Goal: Task Accomplishment & Management: Manage account settings

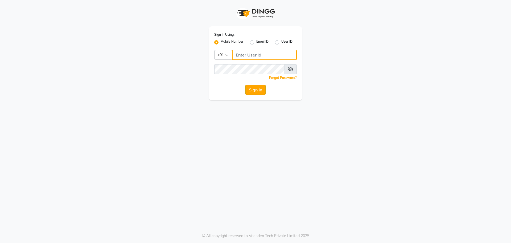
type input "7259892606"
click at [253, 85] on button "Sign In" at bounding box center [255, 90] width 20 height 10
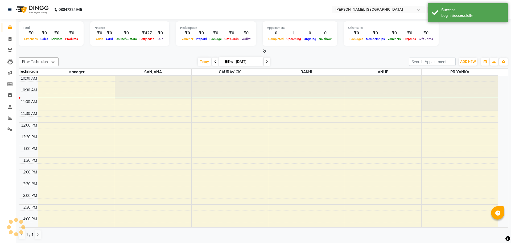
select select "en"
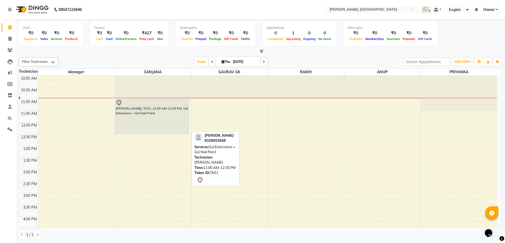
click at [143, 124] on div "Krupali, TK01, 11:00 AM-12:30 PM, Gel Extensions + Gel Nail Paint" at bounding box center [152, 116] width 73 height 34
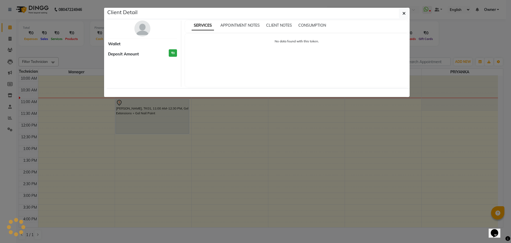
select select "7"
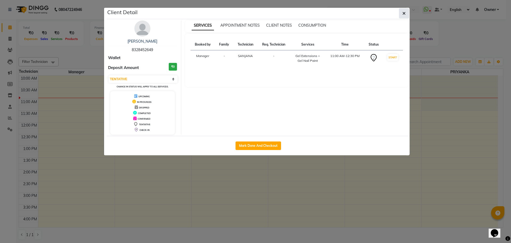
click at [401, 14] on button "button" at bounding box center [404, 13] width 10 height 10
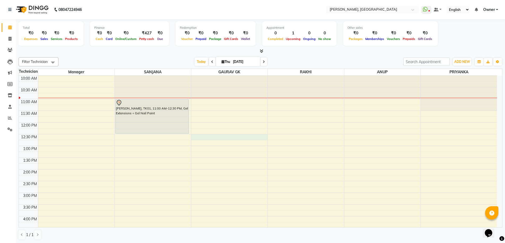
click at [212, 137] on div "10:00 AM 10:30 AM 11:00 AM 11:30 AM 12:00 PM 12:30 PM 1:00 PM 1:30 PM 2:00 PM 2…" at bounding box center [258, 216] width 479 height 281
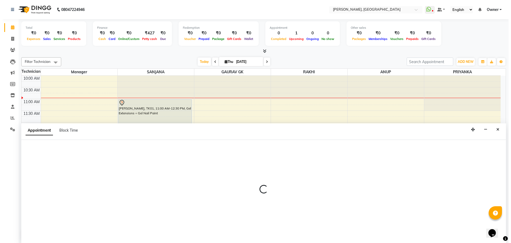
scroll to position [0, 0]
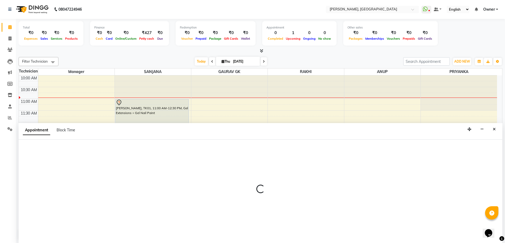
select select "86045"
select select "750"
select select "tentative"
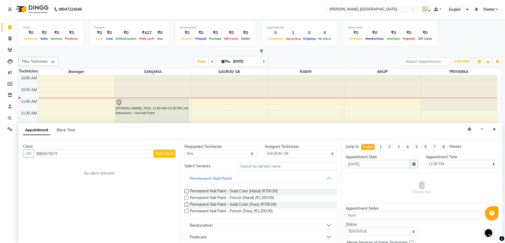
type input "8883073073"
click at [166, 155] on span "Add Client" at bounding box center [165, 153] width 18 height 5
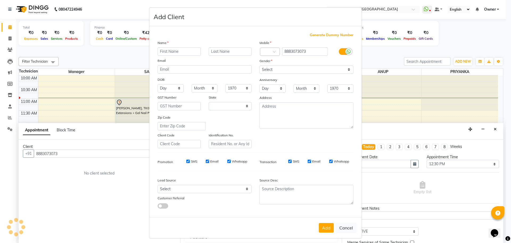
select select "21"
type input "V"
click at [189, 59] on div "Email" at bounding box center [204, 61] width 102 height 7
click at [163, 49] on input "V" at bounding box center [178, 51] width 43 height 8
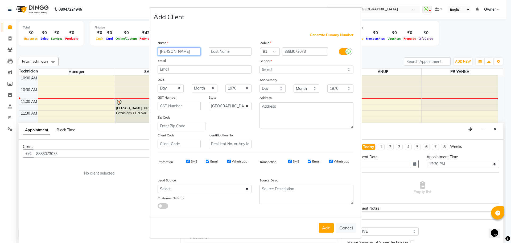
type input "SAGARIKA"
click at [268, 68] on select "Select Male Female Other Prefer Not To Say" at bounding box center [306, 69] width 94 height 8
select select "female"
click at [259, 65] on select "Select Male Female Other Prefer Not To Say" at bounding box center [306, 69] width 94 height 8
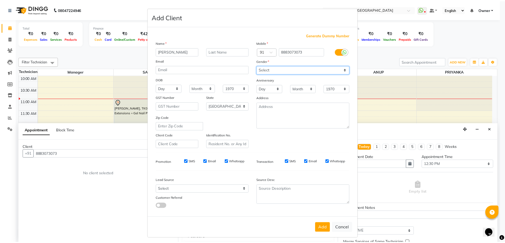
scroll to position [3, 0]
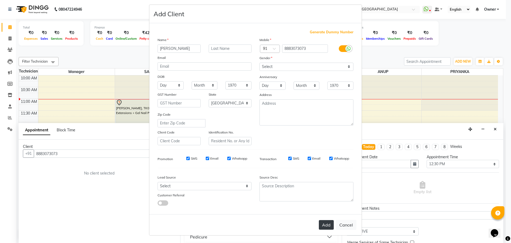
click at [325, 226] on button "Add" at bounding box center [326, 225] width 15 height 10
select select
select select "null"
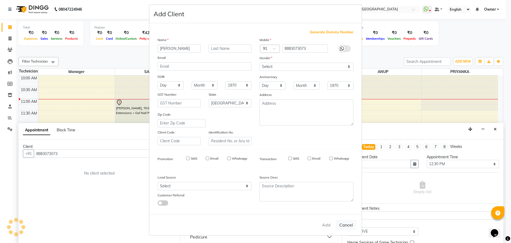
select select
checkbox input "false"
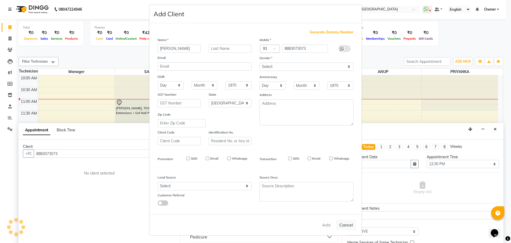
checkbox input "false"
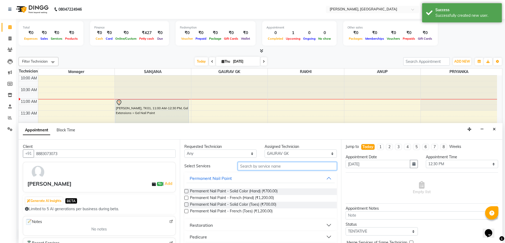
click at [248, 166] on input "text" at bounding box center [287, 166] width 99 height 8
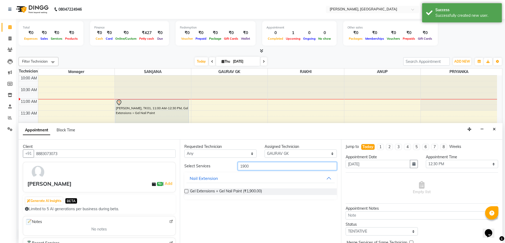
type input "1900"
click at [187, 191] on label at bounding box center [187, 191] width 4 height 4
click at [187, 191] on input "checkbox" at bounding box center [186, 191] width 3 height 3
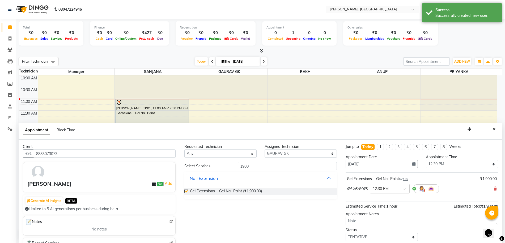
checkbox input "false"
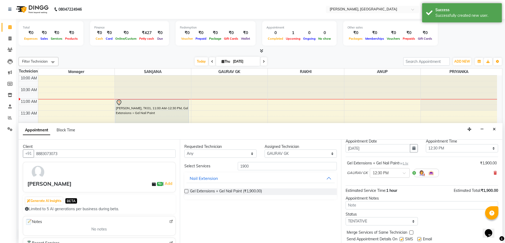
scroll to position [32, 0]
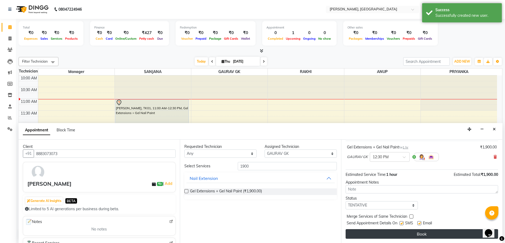
click at [420, 237] on button "Book" at bounding box center [422, 234] width 153 height 10
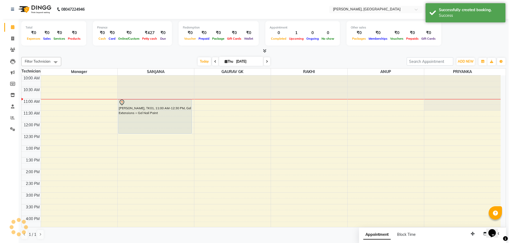
scroll to position [0, 0]
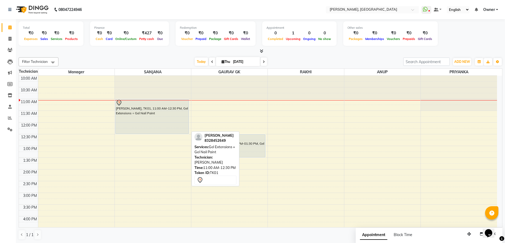
click at [139, 118] on div "Krupali, TK01, 11:00 AM-12:30 PM, Gel Extensions + Gel Nail Paint" at bounding box center [152, 116] width 73 height 34
select select "7"
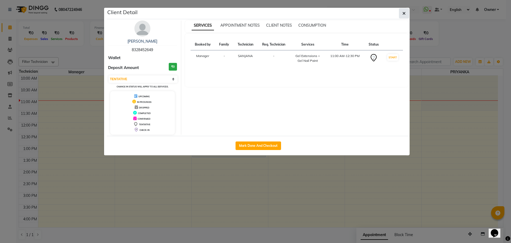
click at [404, 15] on icon "button" at bounding box center [403, 13] width 3 height 4
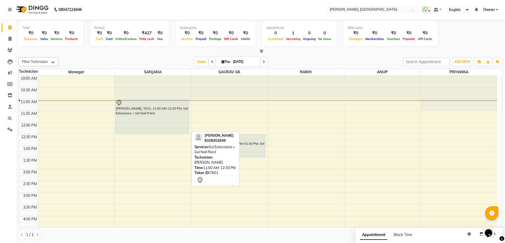
click at [157, 127] on div "Krupali, TK01, 11:00 AM-12:30 PM, Gel Extensions + Gel Nail Paint" at bounding box center [152, 116] width 73 height 34
select select "7"
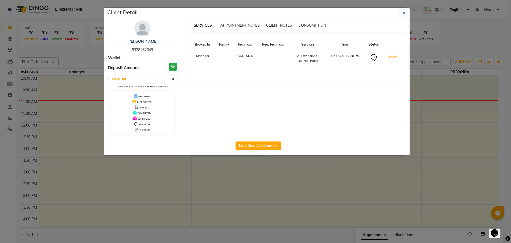
click at [134, 49] on span "8328452649" at bounding box center [142, 49] width 21 height 5
copy span "8328452649"
click at [404, 11] on icon "button" at bounding box center [403, 13] width 3 height 4
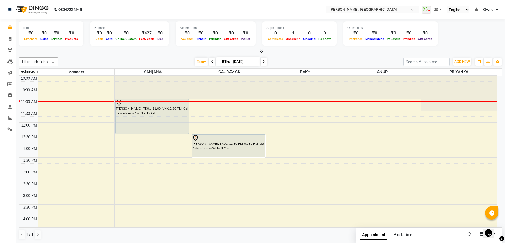
click at [259, 49] on span at bounding box center [261, 51] width 6 height 6
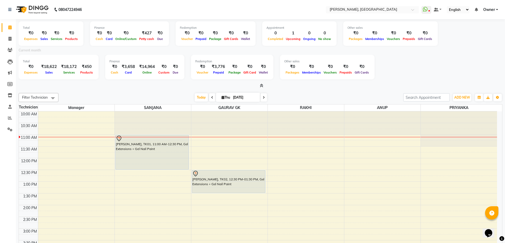
click at [262, 82] on div "Total ₹0 Expenses ₹0 Sales ₹0 Services ₹0 Products Finance ₹0 Cash ₹0 Card ₹0 O…" at bounding box center [261, 53] width 484 height 69
click at [263, 85] on icon at bounding box center [261, 85] width 3 height 4
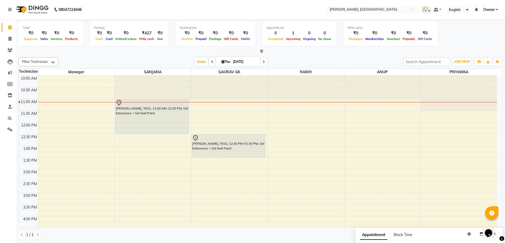
click at [264, 48] on div "Total ₹0 Expenses ₹0 Sales ₹0 Services ₹0 Products Finance ₹0 Cash ₹0 Card ₹0 O…" at bounding box center [261, 36] width 484 height 35
click at [261, 52] on icon at bounding box center [261, 51] width 3 height 4
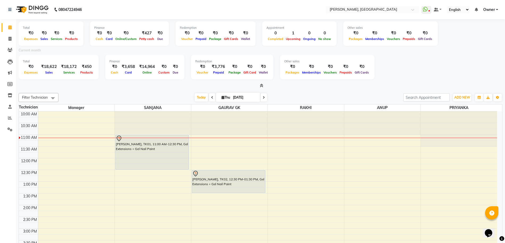
click at [259, 85] on span at bounding box center [261, 86] width 6 height 6
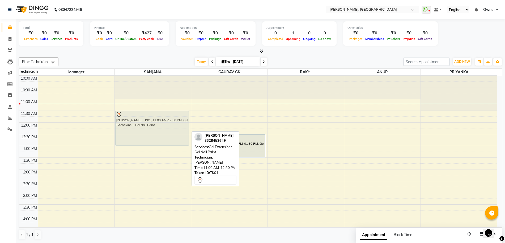
drag, startPoint x: 154, startPoint y: 108, endPoint x: 154, endPoint y: 120, distance: 12.2
click at [154, 120] on div "Krupali, TK01, 11:00 AM-12:30 PM, Gel Extensions + Gel Nail Paint Krupali, TK01…" at bounding box center [153, 216] width 76 height 281
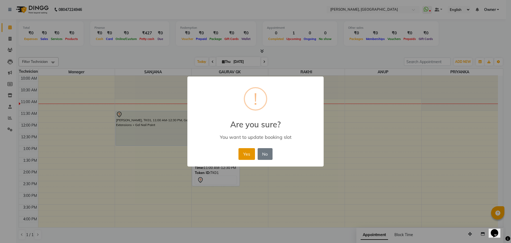
click at [246, 156] on button "Yes" at bounding box center [246, 154] width 16 height 12
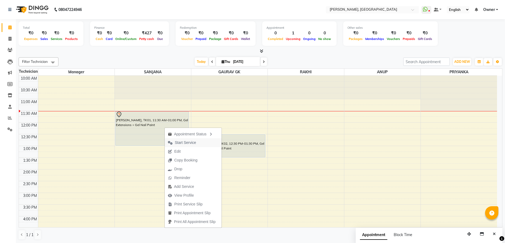
click at [180, 143] on span "Start Service" at bounding box center [185, 143] width 21 height 6
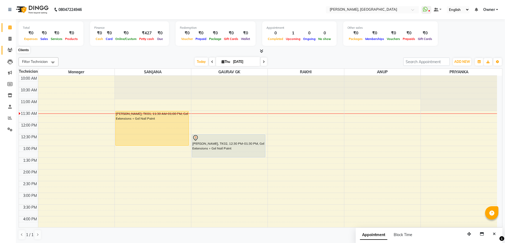
click at [8, 51] on icon at bounding box center [9, 50] width 5 height 4
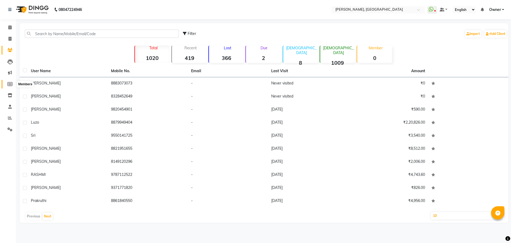
click at [10, 82] on icon at bounding box center [9, 84] width 5 height 4
select select
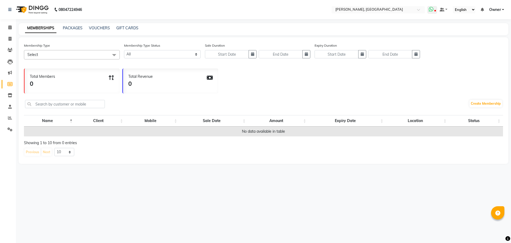
click at [434, 10] on icon at bounding box center [435, 11] width 2 height 3
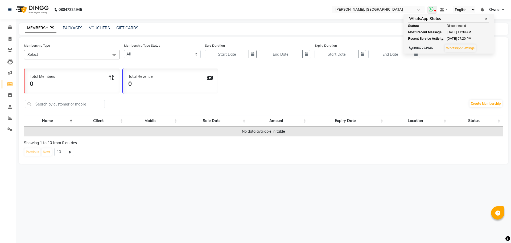
click at [459, 47] on link "Whatsapp Settings" at bounding box center [460, 48] width 28 height 4
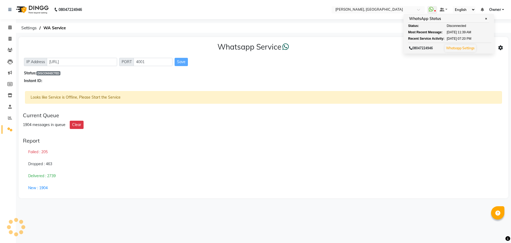
click at [461, 103] on div "Looks like Service is Offline, Please Start the Service" at bounding box center [263, 97] width 477 height 12
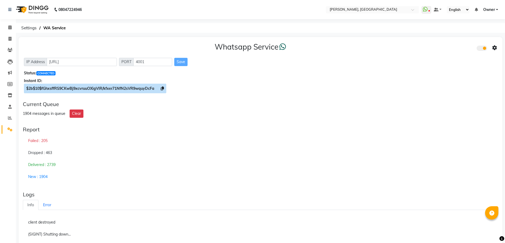
click at [163, 89] on icon at bounding box center [162, 88] width 3 height 4
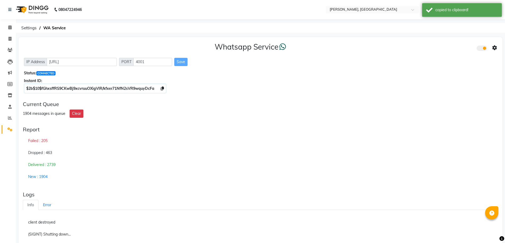
click at [497, 49] on icon at bounding box center [495, 47] width 5 height 5
click at [442, 44] on div "Whatsapp Settings" at bounding box center [456, 42] width 61 height 7
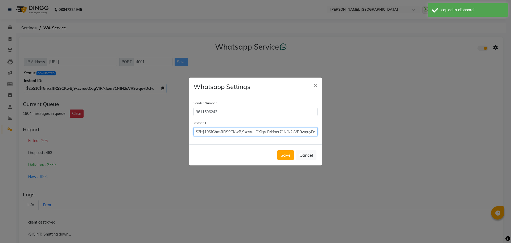
click at [281, 130] on input "$2b$10$fGhxsffRS9CKwBj9xcvruuOXigVlR/kfxer71NfN2sVR9wquyDcFa" at bounding box center [255, 131] width 124 height 8
paste input "$2b$10$fGhxsffRS9CKwBj9xcvruuOXigVlR/kfxer71NfN2sVR9wquyDcFa"
type input "$2b$10$fGhxsffRS9CKwBj9xcvruuOXigVlR/kfxer71NfN2sVR9wquyDcFa"
click at [286, 155] on button "Save" at bounding box center [285, 155] width 16 height 10
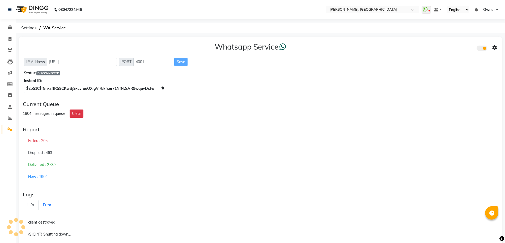
click at [417, 85] on div "Whatsapp Service IP Address http://localhost PORT 4001 Save Status: DISCONNECTE…" at bounding box center [261, 67] width 484 height 60
drag, startPoint x: 164, startPoint y: 86, endPoint x: 162, endPoint y: 80, distance: 5.6
click at [164, 85] on span "$2b$10$fGhxsffRS9CKwBj9xcvruuOXigVlR/kfxer71NfN2sVR9wquyDcFa" at bounding box center [95, 88] width 143 height 10
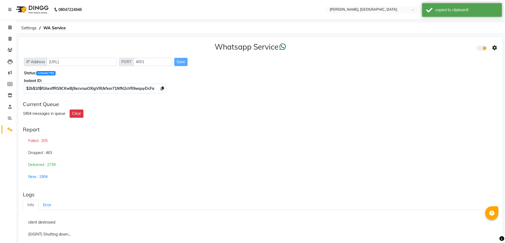
click at [494, 49] on icon at bounding box center [495, 47] width 5 height 5
click at [440, 43] on div "Whatsapp Settings" at bounding box center [456, 42] width 61 height 7
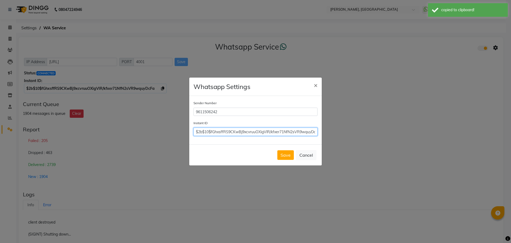
click at [293, 131] on input "$2b$10$fGhxsffRS9CKwBj9xcvruuOXigVlR/kfxer71NfN2sVR9wquyDcFa" at bounding box center [255, 131] width 124 height 8
paste input "$2b$10$fGhxsffRS9CKwBj9xcvruuOXigVlR/kfxer71NfN2sVR9wquyDcFa"
type input "$2b$10$fGhxsffRS9CKwBj9xcvruuOXigVlR/kfxer71NfN2sVR9wquyDcFa"
click at [286, 159] on button "Save" at bounding box center [285, 155] width 16 height 10
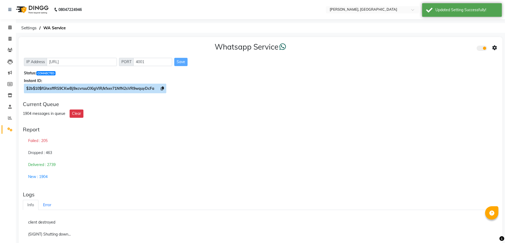
click at [162, 91] on span "$2b$10$fGhxsffRS9CKwBj9xcvruuOXigVlR/kfxer71NfN2sVR9wquyDcFa" at bounding box center [95, 88] width 143 height 10
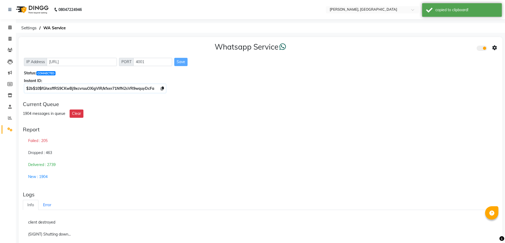
click at [494, 47] on icon at bounding box center [495, 47] width 5 height 5
click at [433, 43] on div "Whatsapp Settings" at bounding box center [456, 42] width 61 height 7
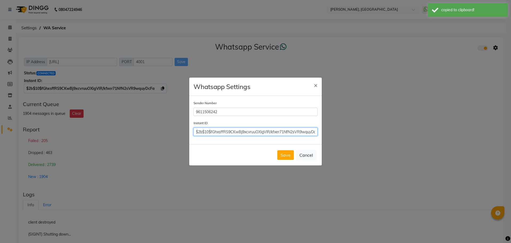
click at [266, 130] on input "$2b$10$fGhxsffRS9CKwBj9xcvruuOXigVlR/kfxer71NfN2sVR9wquyDcFa" at bounding box center [255, 131] width 124 height 8
paste input "$2b$10$fGhxsffRS9CKwBj9xcvruuOXigVlR/kfxer71NfN2sVR9wquyDcFa"
type input "$2b$10$fGhxsffRS9CKwBj9xcvruuOXigVlR/kfxer71NfN2sVR9wquyDcFa"
click at [289, 153] on button "Save" at bounding box center [285, 155] width 16 height 10
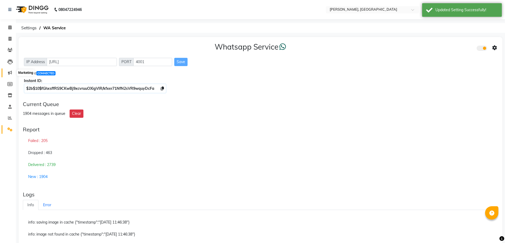
click at [10, 71] on icon at bounding box center [10, 72] width 4 height 4
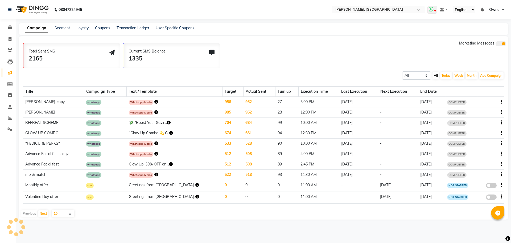
click at [434, 10] on icon at bounding box center [435, 11] width 2 height 3
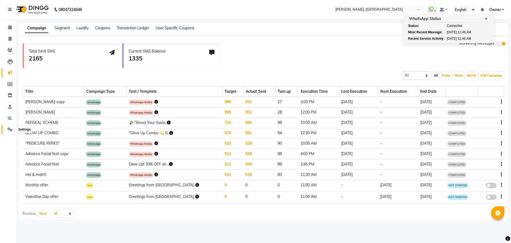
click at [9, 129] on icon at bounding box center [9, 129] width 5 height 4
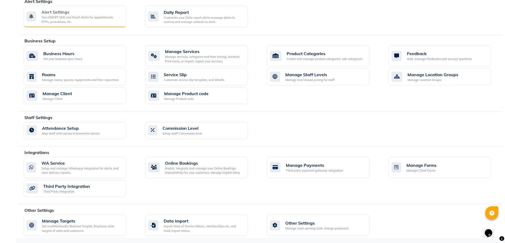
scroll to position [153, 0]
click at [97, 19] on div "Turn ON/OFF SMS and Email Alerts for appointments, OTPs, promotions, etc." at bounding box center [81, 19] width 80 height 9
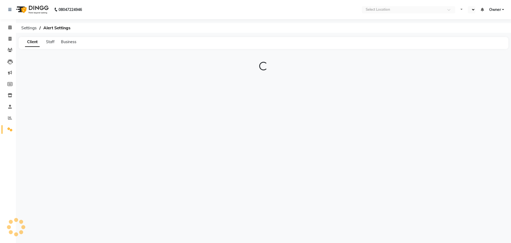
select select "en"
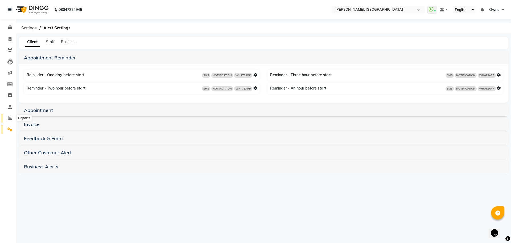
click at [10, 116] on icon at bounding box center [10, 118] width 4 height 4
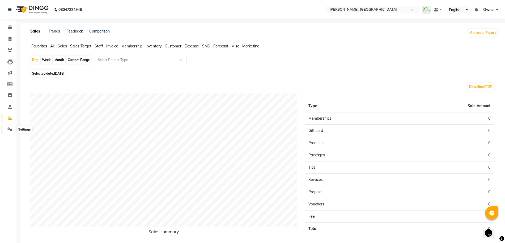
click at [11, 128] on icon at bounding box center [9, 129] width 5 height 4
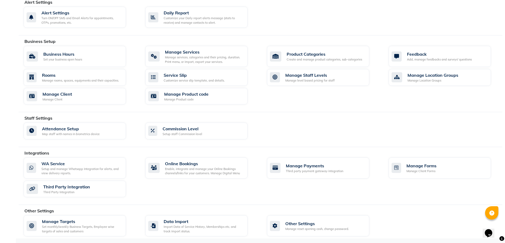
scroll to position [153, 0]
click at [302, 223] on div "Other Settings" at bounding box center [318, 222] width 64 height 6
select select "2: 15"
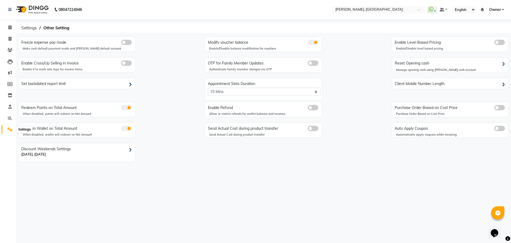
click at [7, 128] on span at bounding box center [9, 129] width 9 height 6
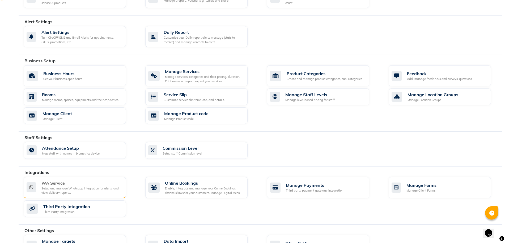
scroll to position [153, 0]
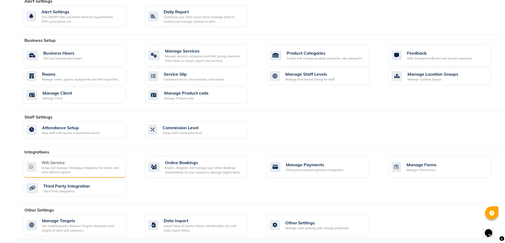
click at [73, 165] on div "WA Service" at bounding box center [81, 162] width 80 height 6
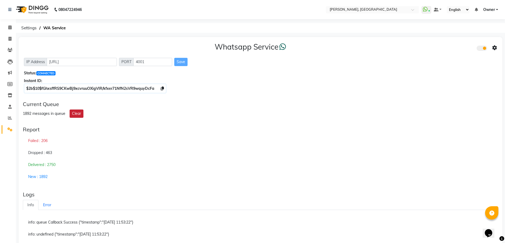
click at [75, 114] on button "Clear" at bounding box center [77, 113] width 14 height 8
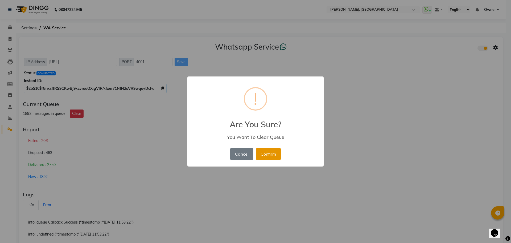
click at [272, 153] on button "Confirm" at bounding box center [268, 154] width 25 height 12
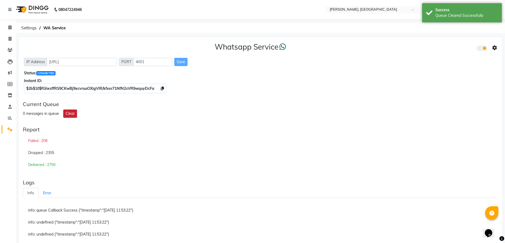
click at [74, 116] on button "Clear" at bounding box center [70, 113] width 14 height 8
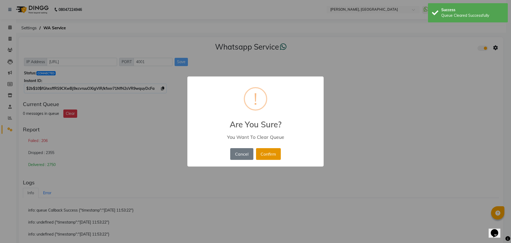
click at [271, 155] on button "Confirm" at bounding box center [268, 154] width 25 height 12
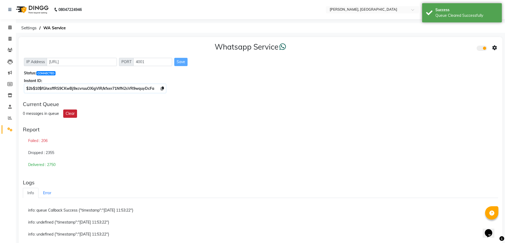
click at [72, 115] on button "Clear" at bounding box center [70, 113] width 14 height 8
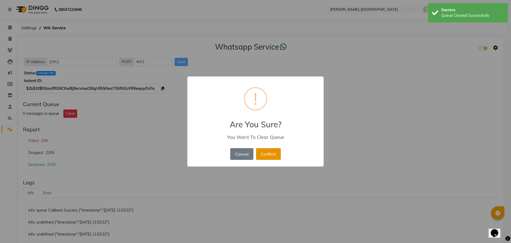
click at [264, 156] on button "Confirm" at bounding box center [268, 154] width 25 height 12
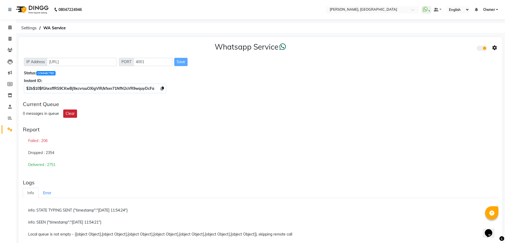
click at [71, 111] on button "Clear" at bounding box center [70, 113] width 14 height 8
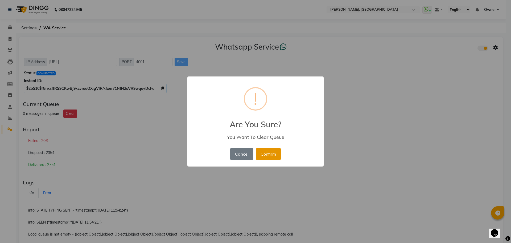
click at [266, 154] on button "Confirm" at bounding box center [268, 154] width 25 height 12
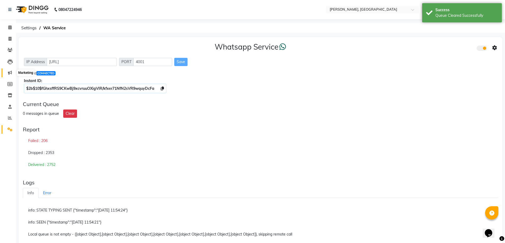
click at [10, 72] on icon at bounding box center [10, 72] width 4 height 4
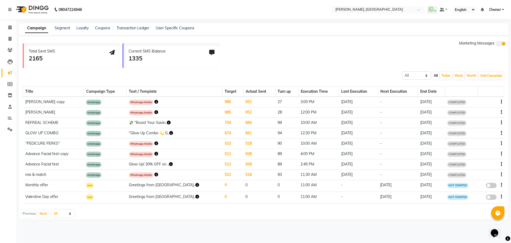
click at [500, 102] on div at bounding box center [491, 102] width 22 height 6
click at [500, 102] on icon "button" at bounding box center [500, 102] width 1 height 0
click at [492, 103] on div "Delete" at bounding box center [486, 101] width 16 height 7
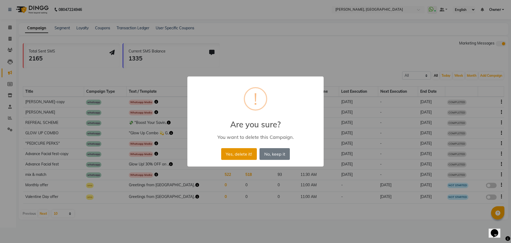
click at [238, 151] on button "Yes, delete it!" at bounding box center [239, 154] width 36 height 12
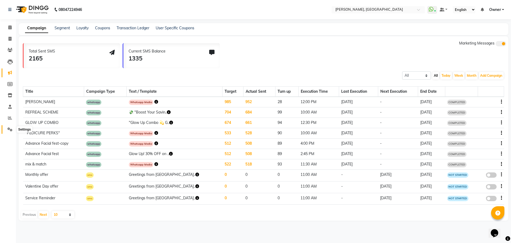
click at [8, 130] on icon at bounding box center [9, 129] width 5 height 4
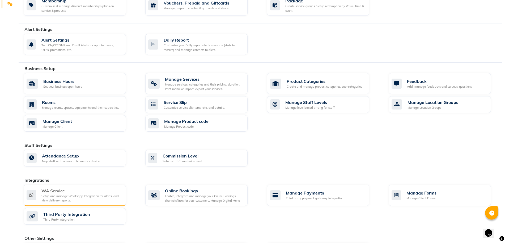
scroll to position [153, 0]
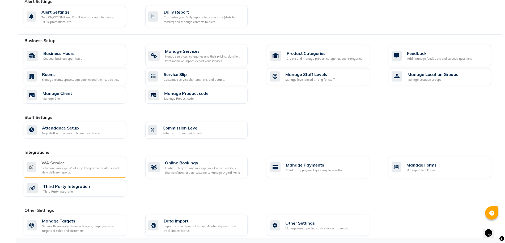
click at [56, 167] on div "Setup and manage Whatsapp Integration for alerts, and view delivery reports." at bounding box center [81, 170] width 80 height 9
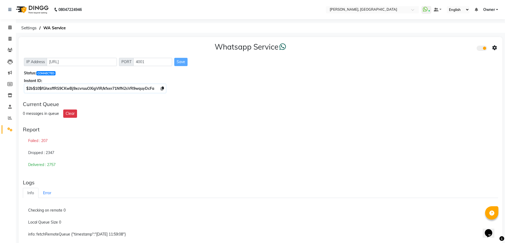
click at [43, 165] on div "Delivered : 2757" at bounding box center [261, 164] width 476 height 12
drag, startPoint x: 60, startPoint y: 164, endPoint x: 27, endPoint y: 167, distance: 33.2
click at [27, 167] on div "Delivered : 2757" at bounding box center [261, 164] width 476 height 12
click at [57, 189] on ul "Info Error" at bounding box center [261, 192] width 476 height 10
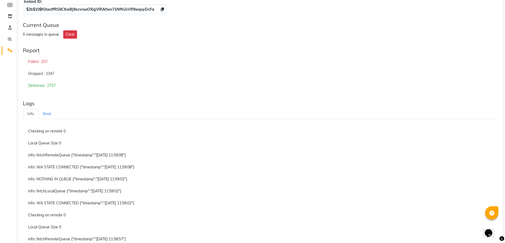
scroll to position [93, 0]
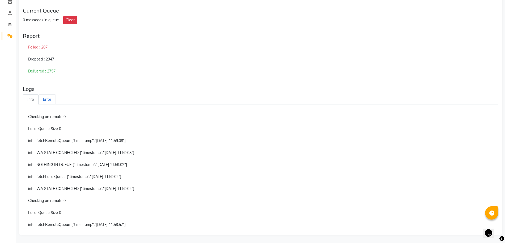
click at [43, 98] on link "Error" at bounding box center [47, 99] width 17 height 10
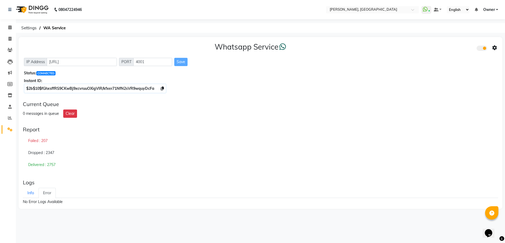
scroll to position [0, 0]
click at [32, 194] on link "Info" at bounding box center [31, 192] width 16 height 10
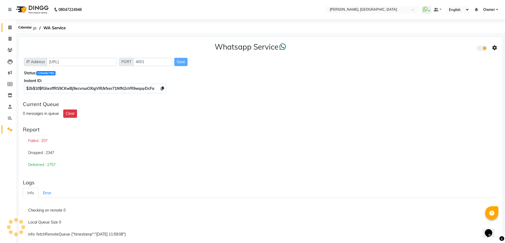
click at [7, 27] on span at bounding box center [9, 27] width 9 height 6
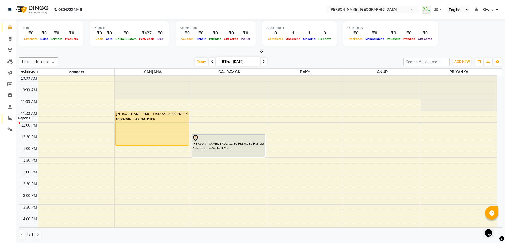
click at [10, 116] on icon at bounding box center [10, 118] width 4 height 4
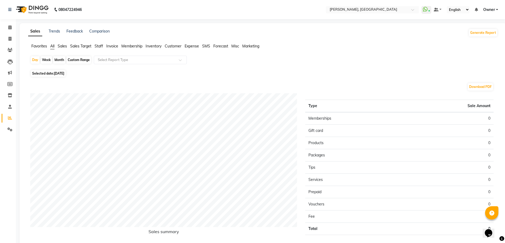
click at [99, 45] on span "Staff" at bounding box center [99, 46] width 9 height 5
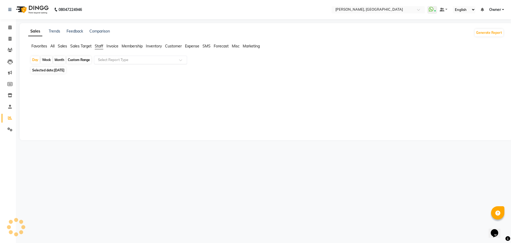
click at [129, 59] on input "text" at bounding box center [135, 59] width 77 height 5
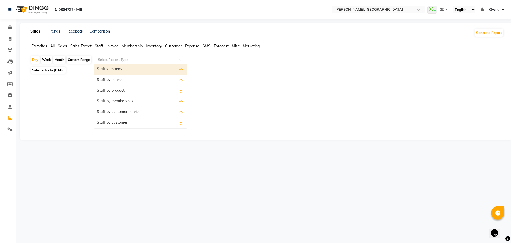
click at [60, 60] on div "Month" at bounding box center [59, 59] width 12 height 7
select select "9"
select select "2025"
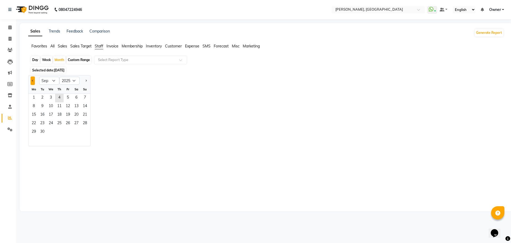
click at [32, 81] on span "Previous month" at bounding box center [33, 81] width 2 height 2
select select "8"
click at [67, 96] on span "1" at bounding box center [68, 98] width 9 height 9
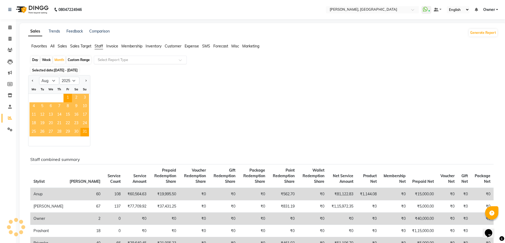
click at [109, 58] on input "text" at bounding box center [135, 59] width 77 height 5
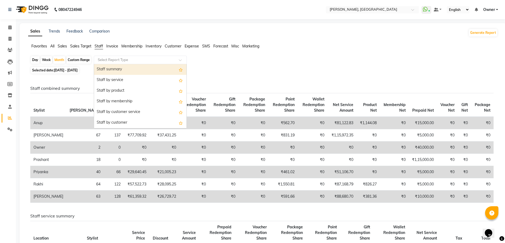
click at [111, 70] on div "Staff summary" at bounding box center [140, 69] width 93 height 11
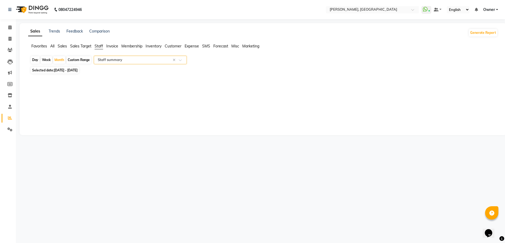
select select "full_report"
select select "csv"
click at [10, 27] on icon at bounding box center [9, 27] width 3 height 4
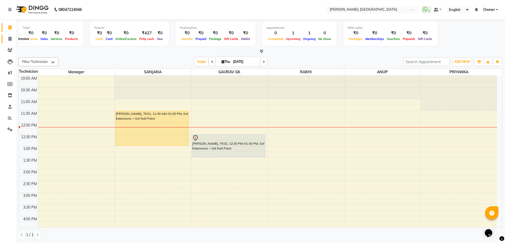
click at [11, 38] on icon at bounding box center [10, 39] width 3 height 4
select select "service"
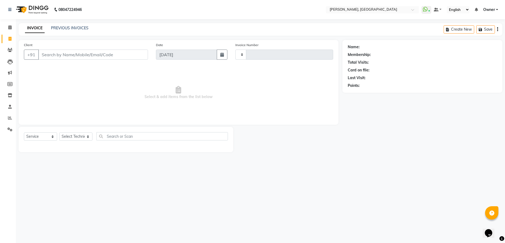
type input "1141"
select select "7674"
type input "9952039295"
select select "1: Object"
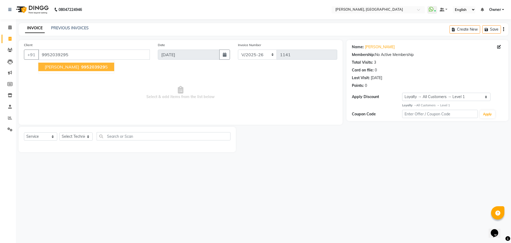
drag, startPoint x: 395, startPoint y: 46, endPoint x: 362, endPoint y: 44, distance: 33.8
click at [362, 44] on div "Name: Parthivi Guptha" at bounding box center [427, 47] width 151 height 6
click at [362, 44] on div "Name:" at bounding box center [358, 47] width 12 height 6
drag, startPoint x: 392, startPoint y: 46, endPoint x: 363, endPoint y: 45, distance: 28.7
click at [363, 45] on div "Name: Parthivi Guptha" at bounding box center [427, 47] width 151 height 6
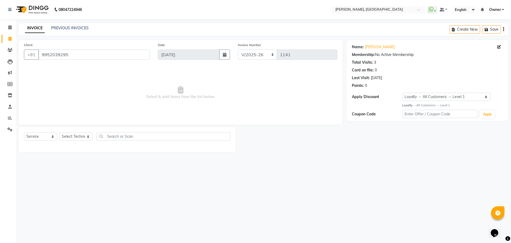
copy div "Parthivi Guptha"
click at [8, 52] on icon at bounding box center [9, 50] width 5 height 4
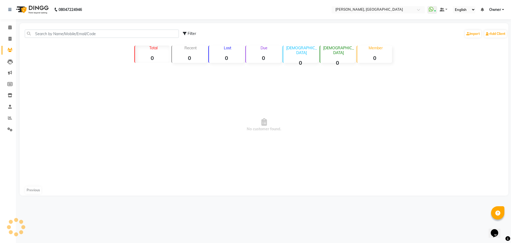
click at [278, 45] on p "Due" at bounding box center [264, 47] width 34 height 5
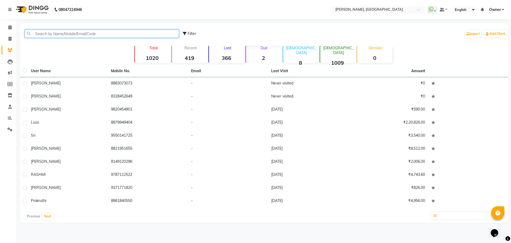
click at [70, 33] on input "text" at bounding box center [102, 34] width 154 height 8
paste input "Ritu"
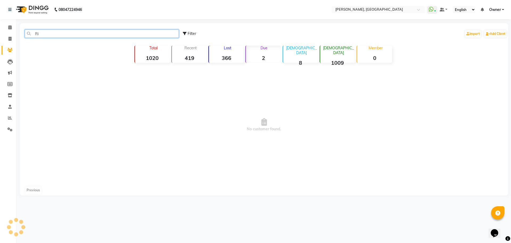
type input "R"
type input "9952039295"
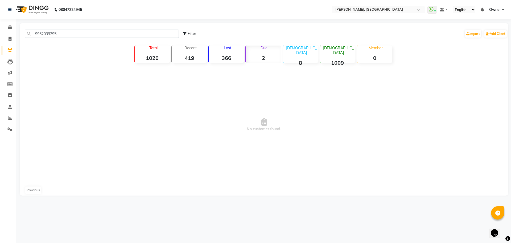
click at [141, 57] on strong "1020" at bounding box center [152, 58] width 35 height 7
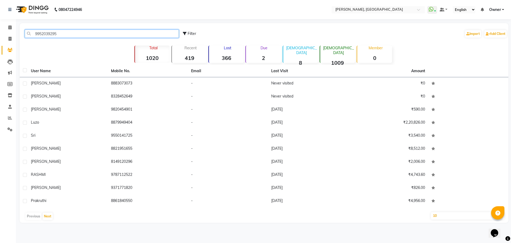
click at [78, 33] on input "9952039295" at bounding box center [102, 34] width 154 height 8
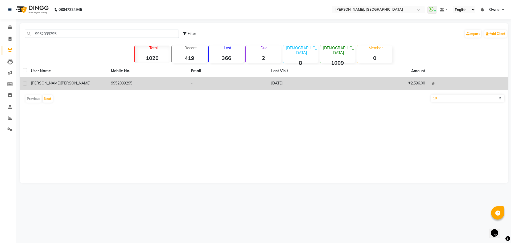
click at [84, 80] on div "Parthivi Guptha" at bounding box center [68, 83] width 74 height 6
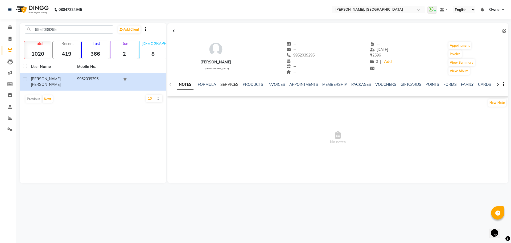
click at [231, 85] on link "SERVICES" at bounding box center [229, 84] width 18 height 5
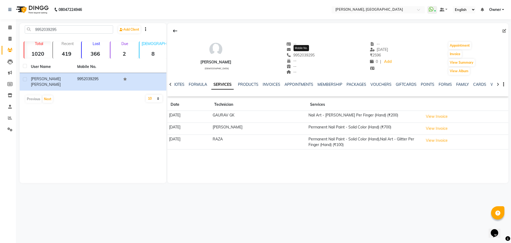
drag, startPoint x: 293, startPoint y: 55, endPoint x: 308, endPoint y: 53, distance: 14.7
click at [299, 55] on span "9952039295" at bounding box center [300, 55] width 28 height 5
click at [315, 53] on span "9952039295" at bounding box center [300, 55] width 28 height 5
drag, startPoint x: 316, startPoint y: 54, endPoint x: 292, endPoint y: 55, distance: 23.9
click at [292, 55] on span "9952039295" at bounding box center [300, 55] width 28 height 5
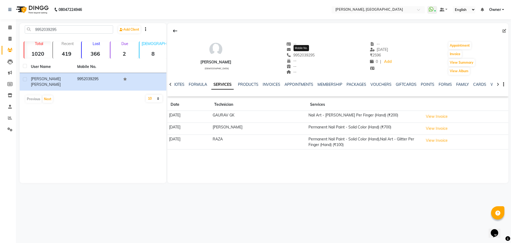
copy span "9952039295"
click at [310, 66] on div "--" at bounding box center [300, 67] width 28 height 6
click at [8, 28] on icon at bounding box center [9, 27] width 3 height 4
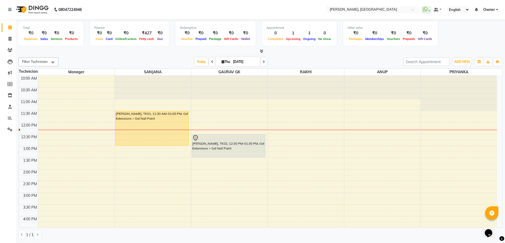
click at [262, 50] on icon at bounding box center [261, 51] width 3 height 4
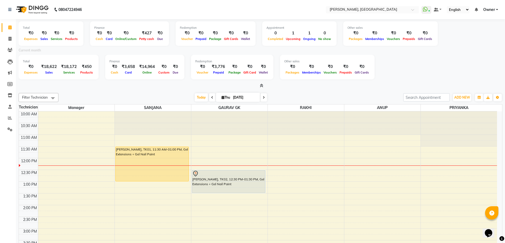
click at [261, 84] on icon at bounding box center [261, 85] width 3 height 4
click at [261, 111] on div at bounding box center [229, 122] width 76 height 23
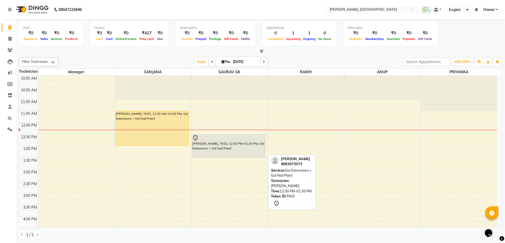
click at [216, 147] on div "SAGARIKA, TK02, 12:30 PM-01:30 PM, Gel Extensions + Gel Nail Paint" at bounding box center [228, 145] width 73 height 23
select select "7"
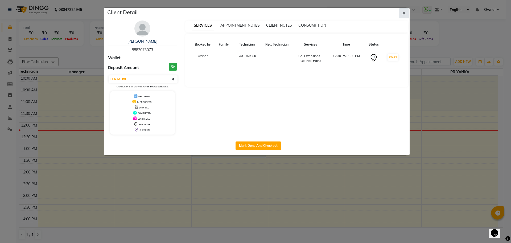
click at [406, 15] on button "button" at bounding box center [404, 13] width 10 height 10
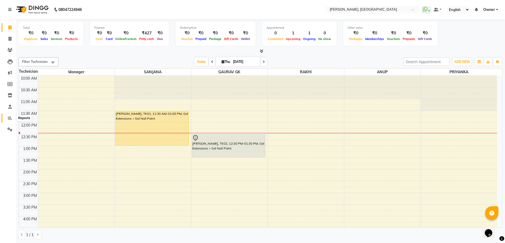
click at [8, 120] on span at bounding box center [9, 118] width 9 height 6
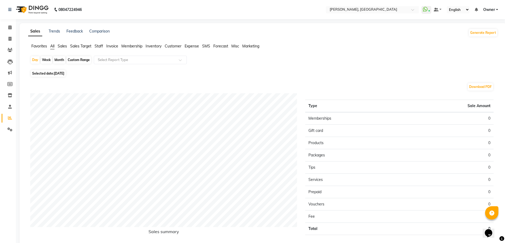
click at [53, 59] on div "Month" at bounding box center [59, 59] width 12 height 7
select select "9"
select select "2025"
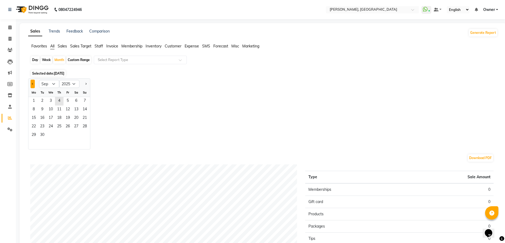
click at [33, 82] on button "Previous month" at bounding box center [33, 84] width 4 height 9
select select "8"
click at [67, 99] on span "1" at bounding box center [68, 101] width 9 height 9
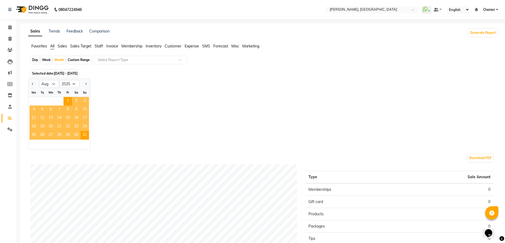
click at [101, 45] on span "Staff" at bounding box center [99, 46] width 9 height 5
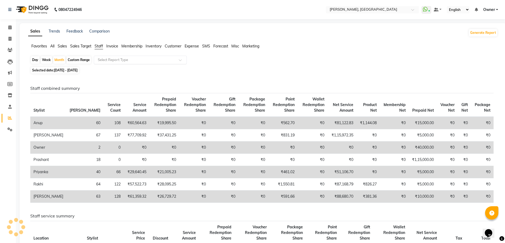
click at [106, 61] on input "text" at bounding box center [135, 59] width 77 height 5
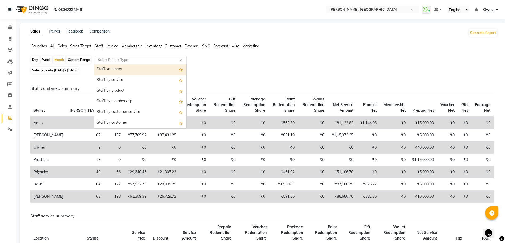
click at [108, 66] on div "Staff summary" at bounding box center [140, 69] width 93 height 11
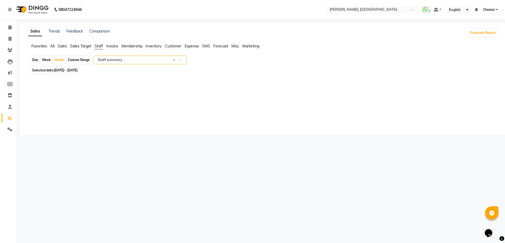
select select "full_report"
select select "csv"
click at [9, 28] on icon at bounding box center [9, 27] width 3 height 4
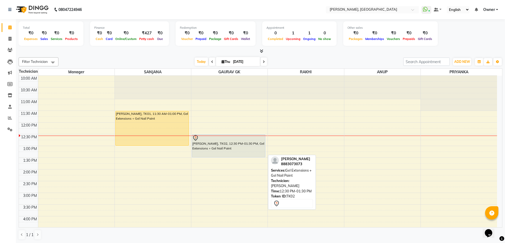
click at [230, 136] on div at bounding box center [229, 138] width 73 height 6
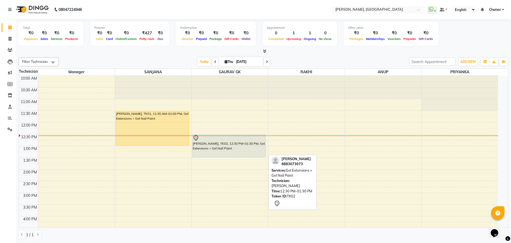
select select "7"
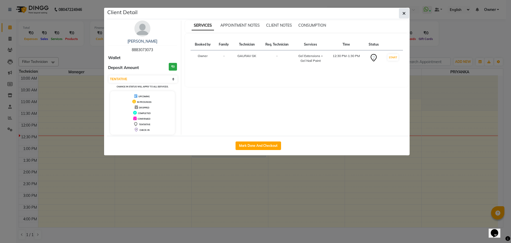
click at [404, 16] on span "button" at bounding box center [403, 13] width 3 height 5
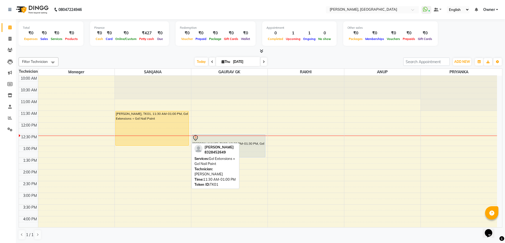
click at [152, 139] on div "Krupali, TK01, 11:30 AM-01:00 PM, Gel Extensions + Gel Nail Paint" at bounding box center [152, 128] width 73 height 34
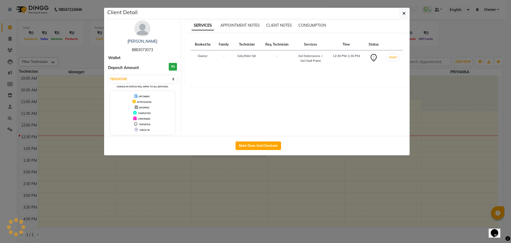
select select "1"
click at [238, 146] on button "Mark Done And Checkout" at bounding box center [257, 145] width 45 height 9
select select "service"
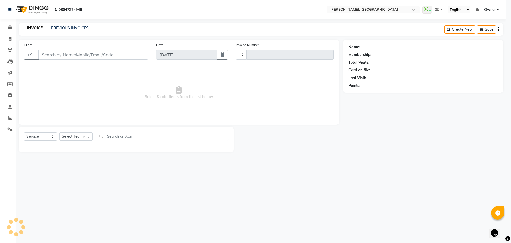
select select "3"
type input "1141"
select select "7674"
type input "8328452649"
select select "68414"
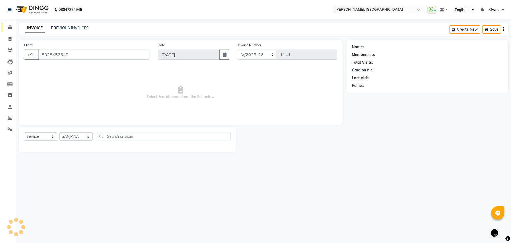
select select "1: Object"
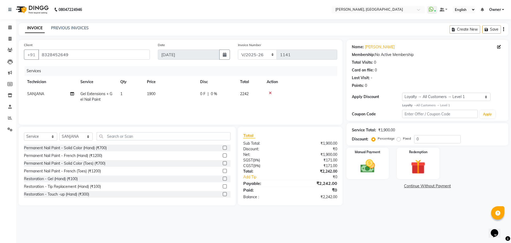
click at [270, 94] on icon at bounding box center [270, 93] width 3 height 4
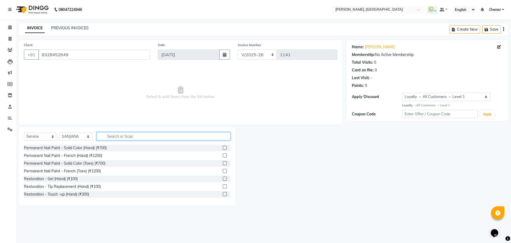
click at [169, 134] on input "text" at bounding box center [164, 136] width 134 height 8
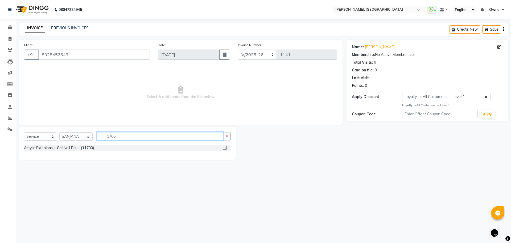
type input "1700"
click at [226, 147] on label at bounding box center [225, 147] width 4 height 4
click at [226, 147] on input "checkbox" at bounding box center [224, 147] width 3 height 3
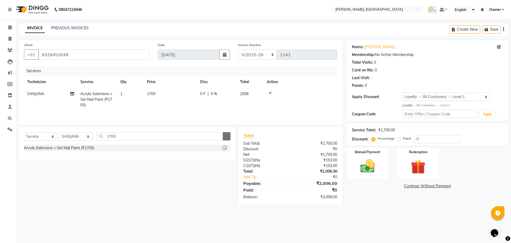
checkbox input "false"
click at [226, 138] on icon "button" at bounding box center [226, 136] width 3 height 4
type input "GLITT"
click at [224, 151] on div at bounding box center [224, 148] width 3 height 6
click at [224, 147] on label at bounding box center [225, 147] width 4 height 4
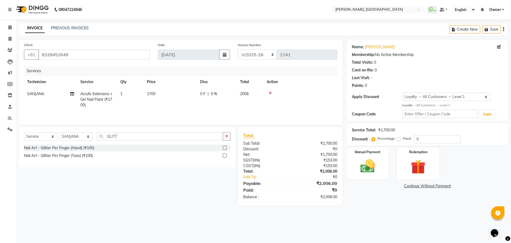
click at [224, 147] on input "checkbox" at bounding box center [224, 147] width 3 height 3
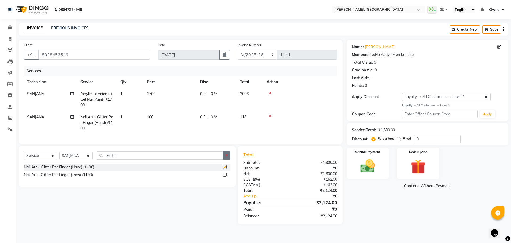
checkbox input "false"
click at [224, 158] on button "button" at bounding box center [227, 155] width 8 height 8
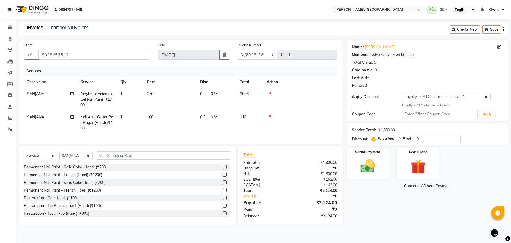
click at [126, 116] on td "1" at bounding box center [130, 122] width 27 height 23
select select "68414"
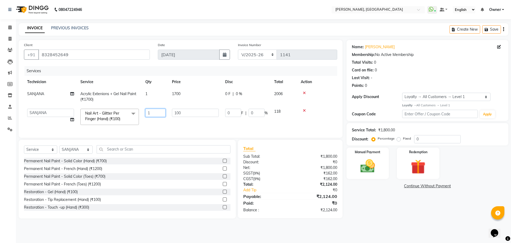
click at [154, 112] on input "1" at bounding box center [155, 112] width 20 height 8
type input "10"
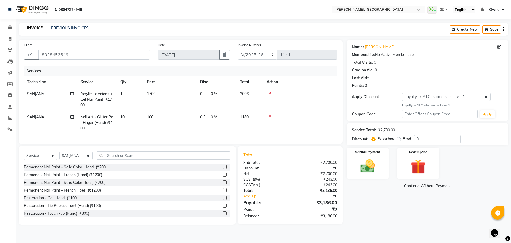
click at [161, 145] on div "Client +91 8328452649 Date 04-09-2025 Invoice Number BTH/2025-26 RED/2025-26 V/…" at bounding box center [181, 132] width 332 height 184
click at [367, 166] on img at bounding box center [367, 166] width 25 height 18
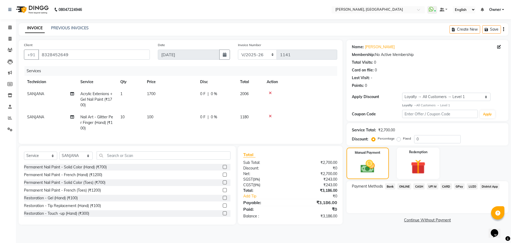
click at [406, 185] on span "ONLINE" at bounding box center [404, 186] width 14 height 6
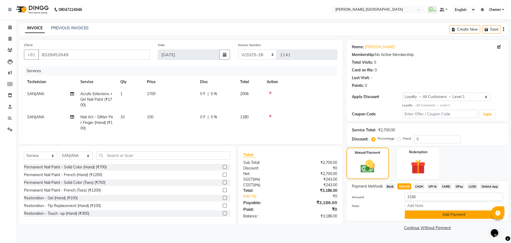
click at [440, 215] on button "Add Payment" at bounding box center [453, 214] width 98 height 8
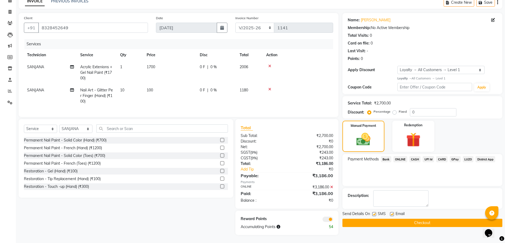
scroll to position [32, 0]
click at [386, 218] on button "Checkout" at bounding box center [423, 222] width 160 height 8
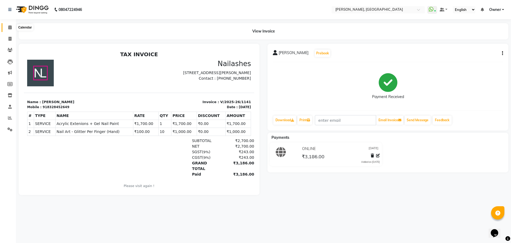
drag, startPoint x: 7, startPoint y: 28, endPoint x: 34, endPoint y: 26, distance: 27.0
click at [7, 28] on span at bounding box center [9, 27] width 9 height 6
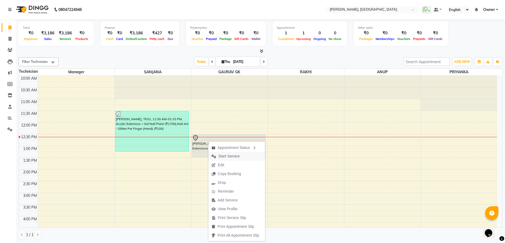
click at [227, 153] on span "Start Service" at bounding box center [229, 156] width 21 height 6
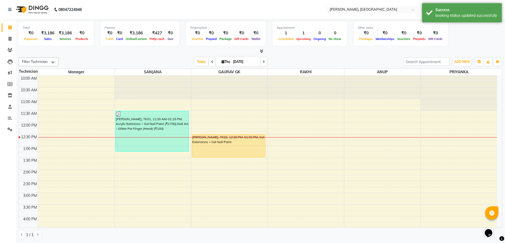
click at [314, 137] on div "10:00 AM 10:30 AM 11:00 AM 11:30 AM 12:00 PM 12:30 PM 1:00 PM 1:30 PM 2:00 PM 2…" at bounding box center [258, 216] width 479 height 281
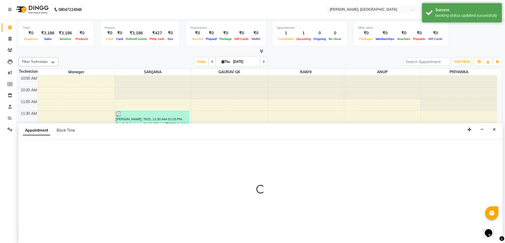
scroll to position [0, 0]
select select "86078"
select select "750"
select select "tentative"
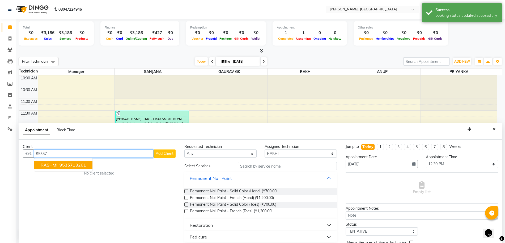
click at [44, 164] on span "RASHMI" at bounding box center [49, 164] width 17 height 5
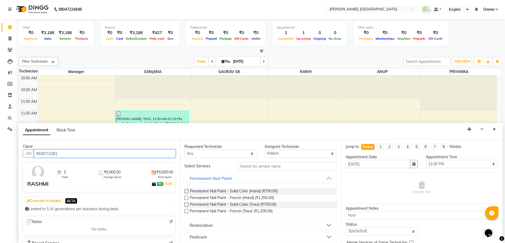
type input "9535713261"
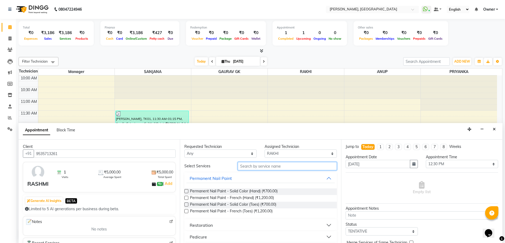
click at [250, 167] on input "text" at bounding box center [287, 166] width 99 height 8
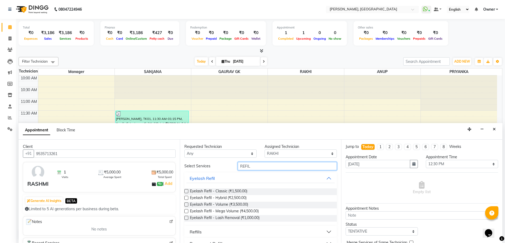
scroll to position [11, 0]
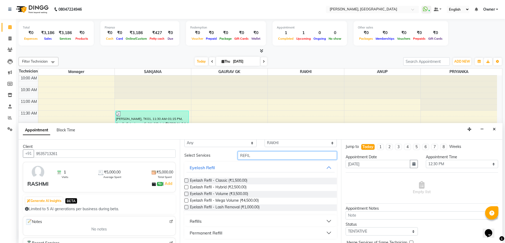
type input "REFIL"
click at [222, 220] on button "Refills" at bounding box center [261, 221] width 148 height 10
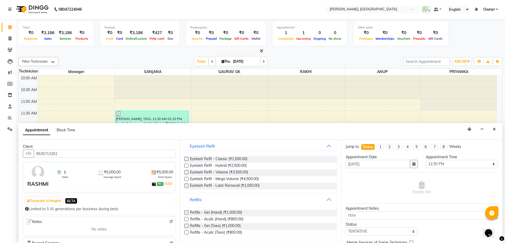
scroll to position [44, 0]
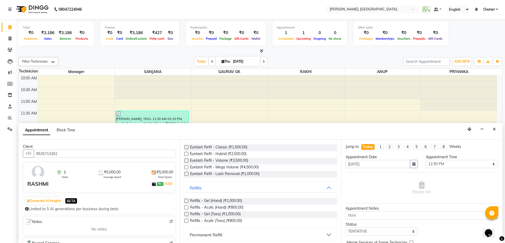
click at [186, 208] on label at bounding box center [187, 207] width 4 height 4
click at [186, 208] on input "checkbox" at bounding box center [186, 207] width 3 height 3
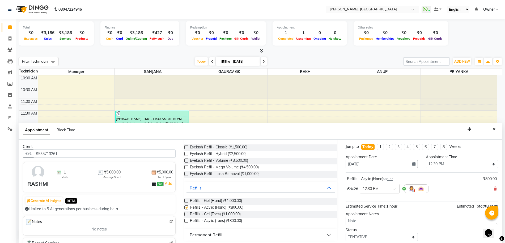
checkbox input "false"
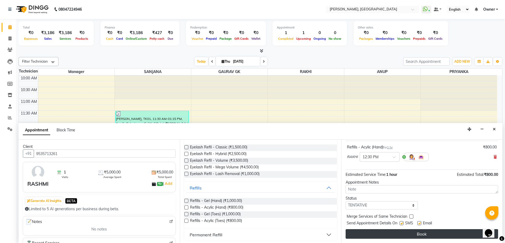
click at [391, 235] on button "Book" at bounding box center [422, 234] width 153 height 10
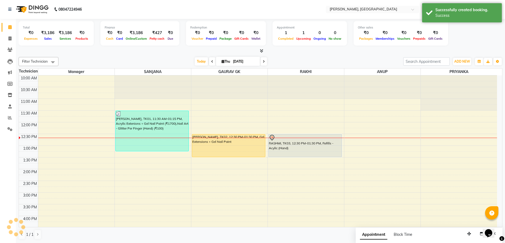
scroll to position [0, 0]
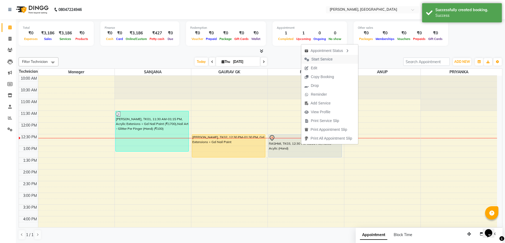
click at [319, 61] on span "Start Service" at bounding box center [322, 59] width 21 height 6
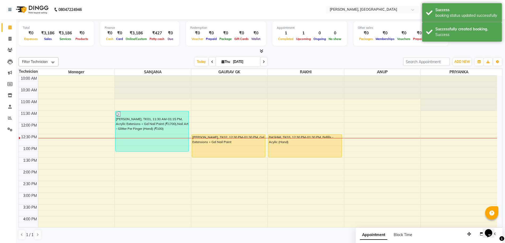
click at [494, 235] on button "Opens Chat This icon Opens the chat window." at bounding box center [489, 232] width 12 height 9
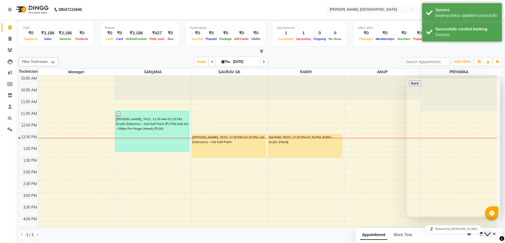
click at [490, 231] on icon "Close Chat This icon closes the chat window." at bounding box center [488, 234] width 6 height 6
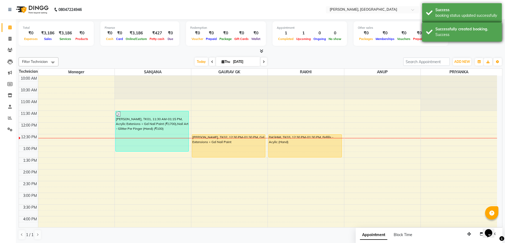
click at [441, 34] on div "Success" at bounding box center [467, 35] width 62 height 6
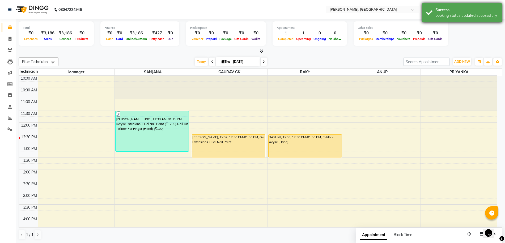
click at [443, 7] on div "Success" at bounding box center [467, 10] width 62 height 6
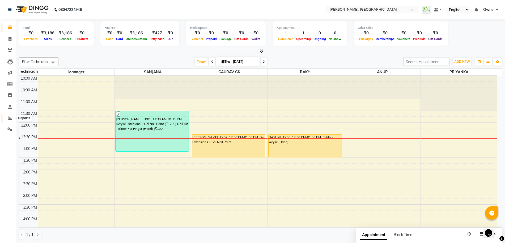
click at [10, 118] on icon at bounding box center [10, 118] width 4 height 4
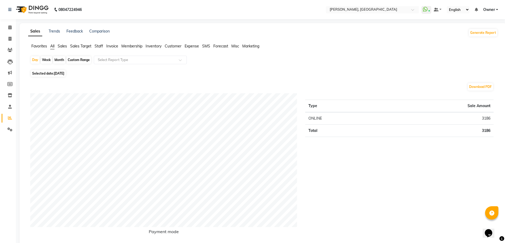
click at [100, 46] on span "Staff" at bounding box center [99, 46] width 9 height 5
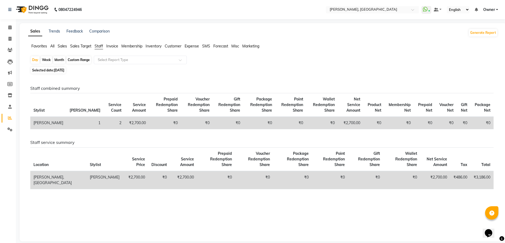
click at [55, 60] on div "Month" at bounding box center [59, 59] width 12 height 7
select select "9"
select select "2025"
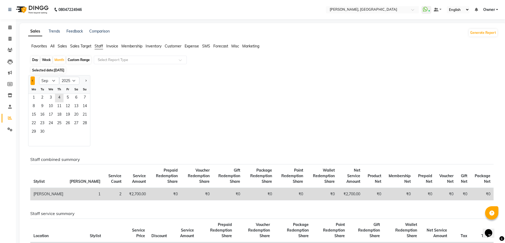
click at [33, 81] on span "Previous month" at bounding box center [33, 81] width 2 height 2
select select "8"
click at [68, 100] on span "1" at bounding box center [68, 98] width 9 height 9
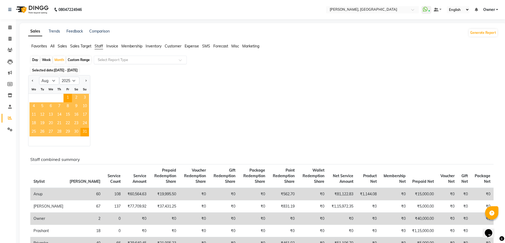
click at [102, 61] on input "text" at bounding box center [135, 59] width 77 height 5
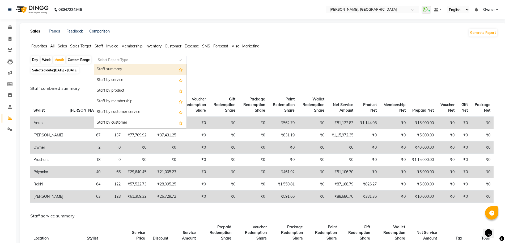
click at [110, 68] on div "Staff summary" at bounding box center [140, 69] width 93 height 11
select select "full_report"
select select "csv"
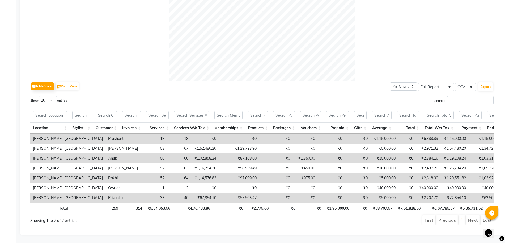
scroll to position [201, 0]
drag, startPoint x: 122, startPoint y: 189, endPoint x: 76, endPoint y: 187, distance: 46.1
click at [105, 193] on tr "Nailashes, Bellandur Priyanka 33 40 ₹67,854.10 ₹57,503.47 ₹0 ₹0 ₹0 ₹0 ₹5,000.00…" at bounding box center [331, 198] width 603 height 10
drag, startPoint x: 120, startPoint y: 168, endPoint x: 114, endPoint y: 167, distance: 5.4
click at [141, 173] on td "52" at bounding box center [154, 178] width 27 height 10
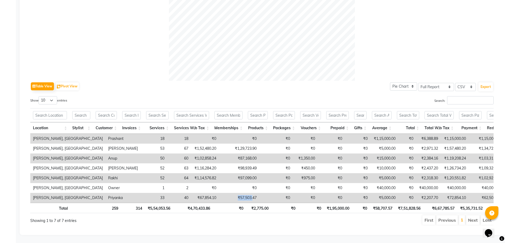
drag, startPoint x: 188, startPoint y: 189, endPoint x: 206, endPoint y: 188, distance: 17.8
click at [219, 193] on td "₹57,503.47" at bounding box center [239, 198] width 40 height 10
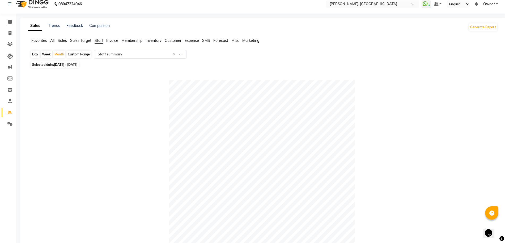
scroll to position [0, 0]
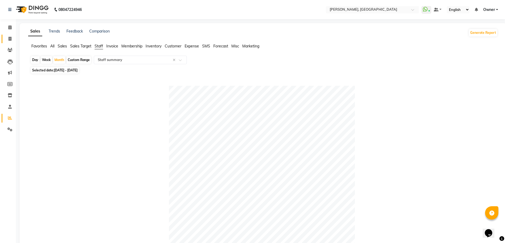
click at [11, 40] on icon at bounding box center [10, 39] width 3 height 4
select select "service"
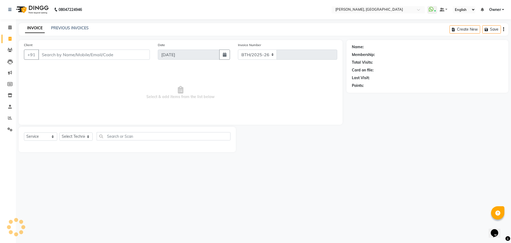
select select "7674"
type input "1142"
click at [8, 26] on span at bounding box center [9, 27] width 9 height 6
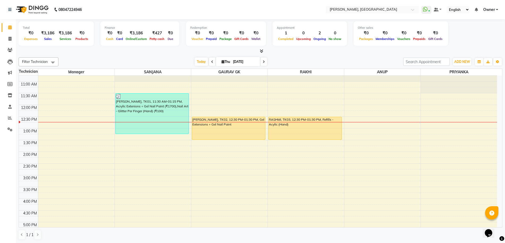
scroll to position [33, 0]
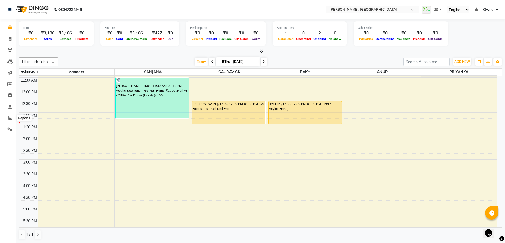
drag, startPoint x: 10, startPoint y: 117, endPoint x: 12, endPoint y: 112, distance: 5.8
click at [10, 117] on icon at bounding box center [10, 118] width 4 height 4
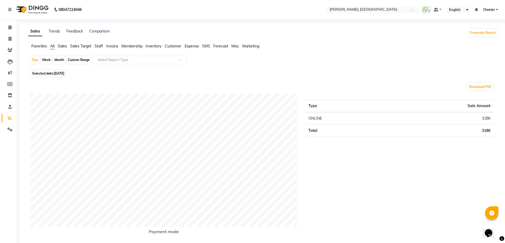
click at [55, 58] on div "Month" at bounding box center [59, 59] width 12 height 7
select select "9"
select select "2025"
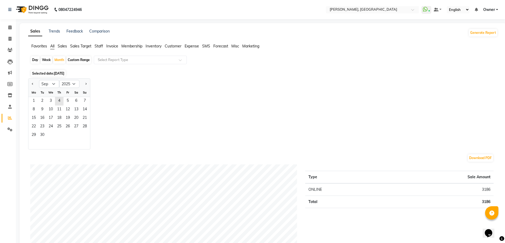
click at [29, 82] on div at bounding box center [33, 84] width 11 height 9
click at [33, 83] on span "Previous month" at bounding box center [33, 83] width 2 height 2
select select "8"
click at [64, 98] on span "1" at bounding box center [68, 101] width 9 height 9
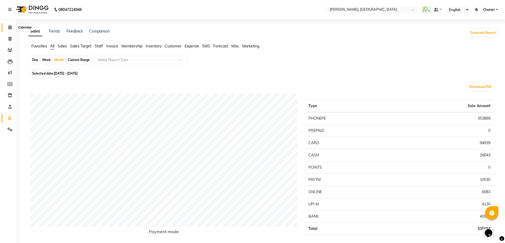
click at [9, 27] on icon at bounding box center [9, 27] width 3 height 4
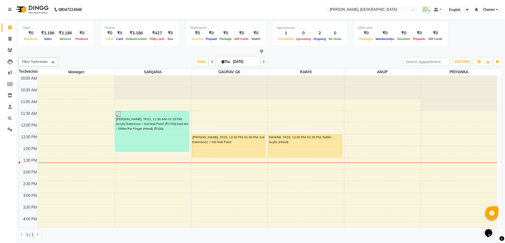
click at [262, 52] on icon at bounding box center [261, 51] width 3 height 4
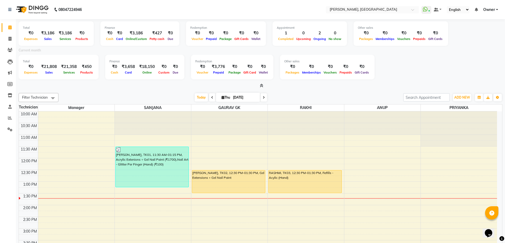
click at [262, 84] on icon at bounding box center [261, 85] width 3 height 4
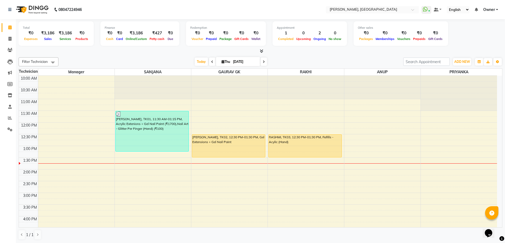
click at [261, 52] on icon at bounding box center [261, 51] width 3 height 4
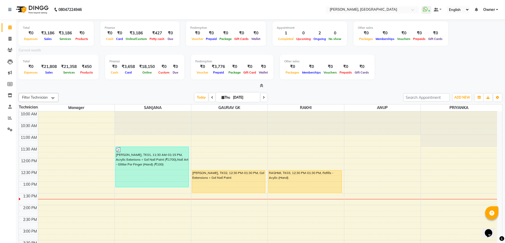
click at [261, 84] on icon at bounding box center [261, 85] width 3 height 4
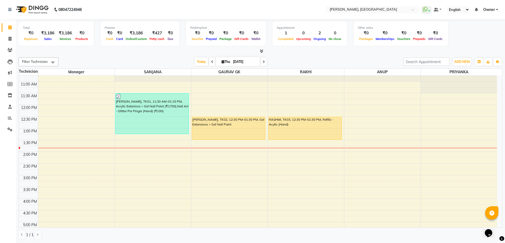
scroll to position [33, 0]
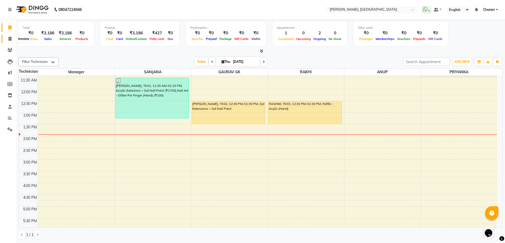
click at [11, 40] on icon at bounding box center [10, 39] width 3 height 4
select select "service"
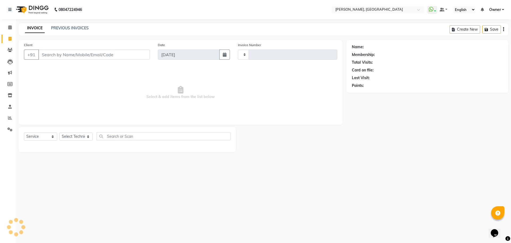
type input "1142"
select select "7674"
click at [72, 30] on link "PREVIOUS INVOICES" at bounding box center [69, 28] width 37 height 5
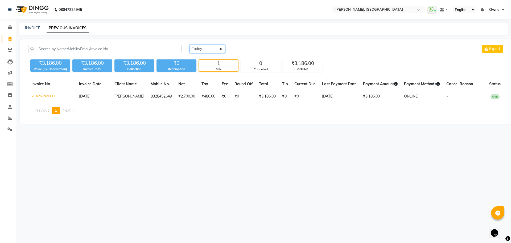
click at [197, 47] on select "Today Yesterday Custom Range" at bounding box center [207, 49] width 36 height 8
select select "range"
click at [189, 45] on select "Today Yesterday Custom Range" at bounding box center [207, 49] width 36 height 8
click at [241, 48] on input "[DATE]" at bounding box center [250, 48] width 37 height 7
select select "9"
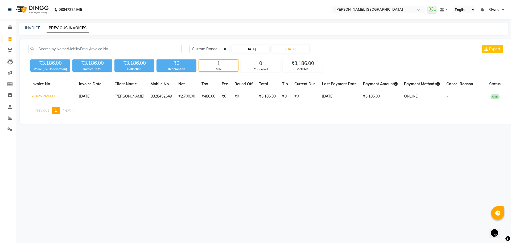
select select "2025"
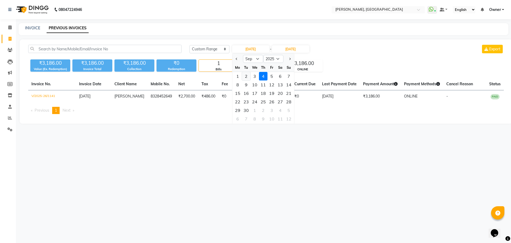
click at [248, 76] on div "2" at bounding box center [246, 76] width 9 height 9
type input "02-09-2025"
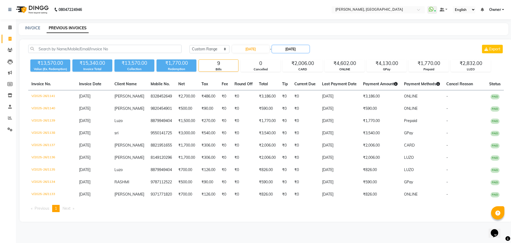
click at [289, 49] on input "[DATE]" at bounding box center [290, 48] width 37 height 7
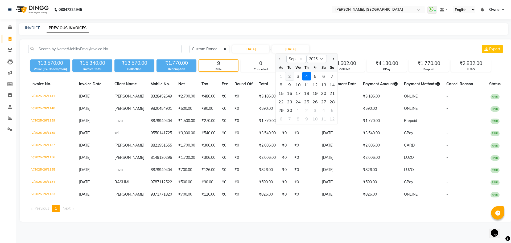
click at [292, 76] on div "2" at bounding box center [289, 76] width 9 height 9
type input "02-09-2025"
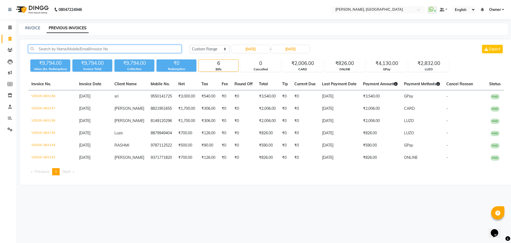
click at [127, 50] on input "text" at bounding box center [104, 49] width 153 height 8
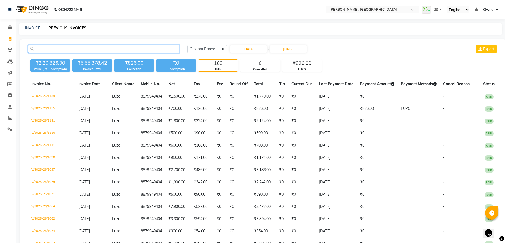
type input "L"
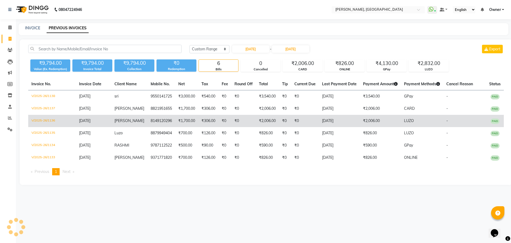
click at [387, 120] on td "₹2,006.00" at bounding box center [380, 121] width 41 height 12
click at [381, 123] on td "₹2,006.00" at bounding box center [380, 121] width 41 height 12
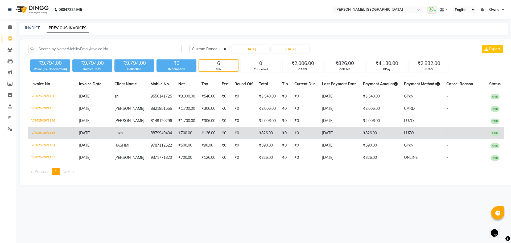
click at [388, 128] on td "₹826.00" at bounding box center [380, 133] width 41 height 12
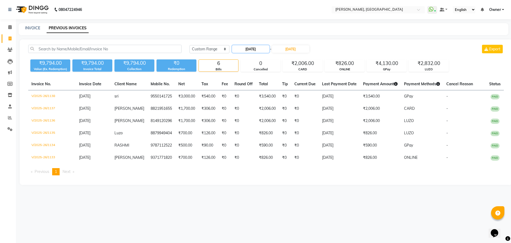
click at [247, 50] on input "02-09-2025" at bounding box center [250, 48] width 37 height 7
select select "9"
select select "2025"
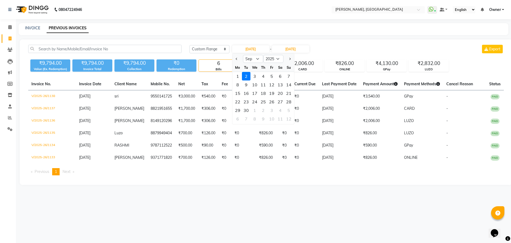
click at [246, 74] on div "2" at bounding box center [246, 76] width 9 height 9
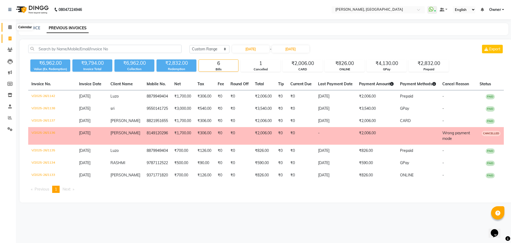
click at [9, 26] on icon at bounding box center [9, 27] width 3 height 4
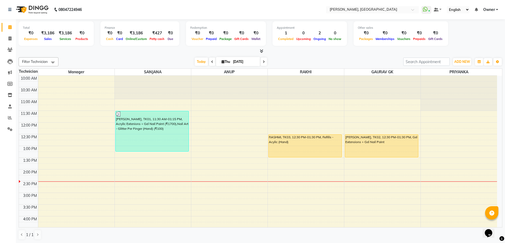
click at [212, 63] on icon at bounding box center [212, 61] width 2 height 3
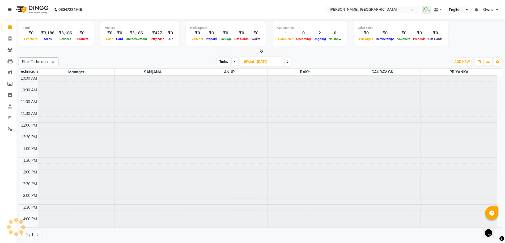
scroll to position [94, 0]
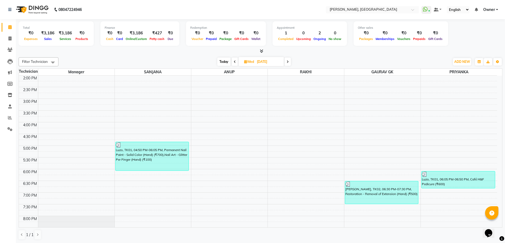
click at [234, 62] on icon at bounding box center [235, 61] width 2 height 3
type input "02-09-2025"
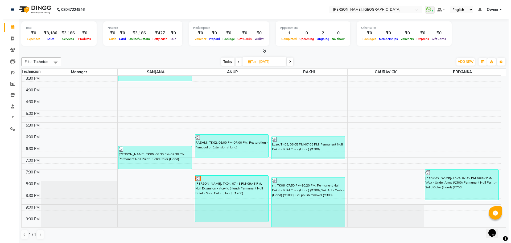
scroll to position [129, 0]
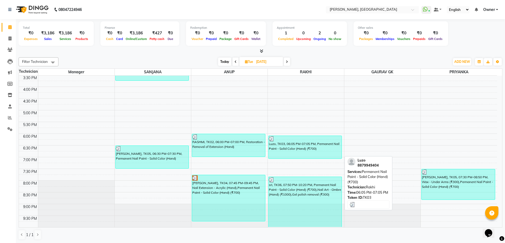
click at [307, 149] on div "Luzo, TK03, 06:05 PM-07:05 PM, Permanent Nail Paint - Solid Color (Hand) (₹700)" at bounding box center [305, 147] width 73 height 23
select select "3"
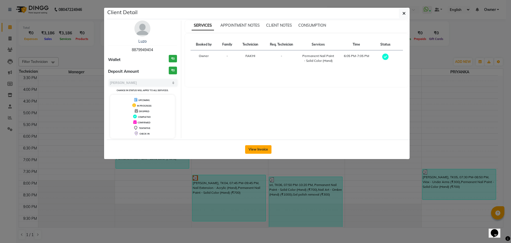
click at [257, 148] on button "View Invoice" at bounding box center [258, 149] width 26 height 9
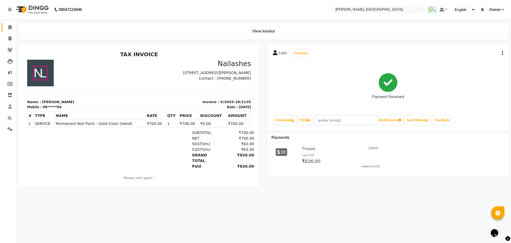
click at [10, 23] on link "Calendar" at bounding box center [8, 27] width 13 height 9
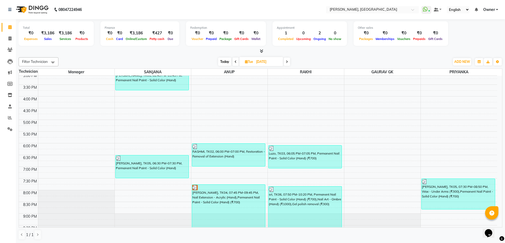
scroll to position [129, 0]
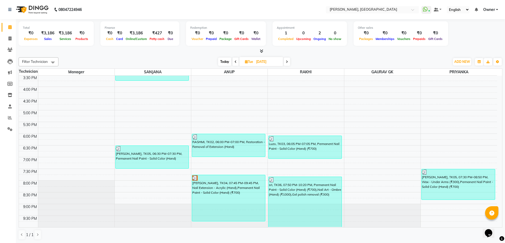
click at [233, 61] on span at bounding box center [236, 61] width 6 height 8
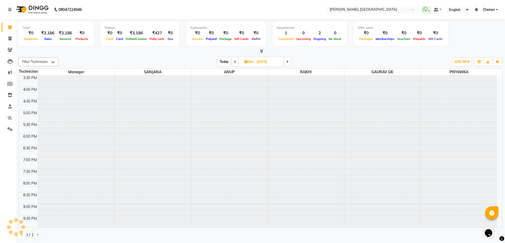
scroll to position [0, 0]
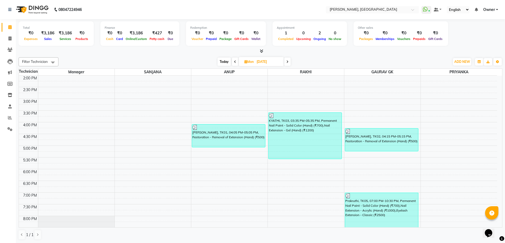
click at [225, 62] on span "Today" at bounding box center [224, 61] width 13 height 8
type input "[DATE]"
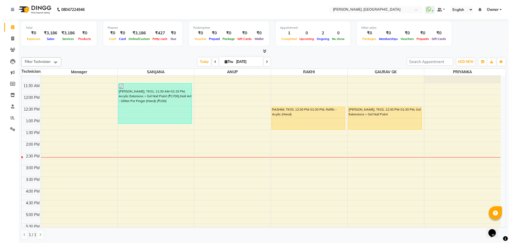
scroll to position [27, 0]
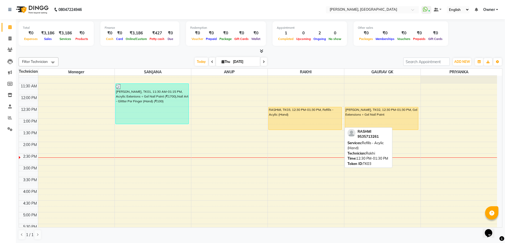
click at [290, 130] on div at bounding box center [305, 129] width 73 height 2
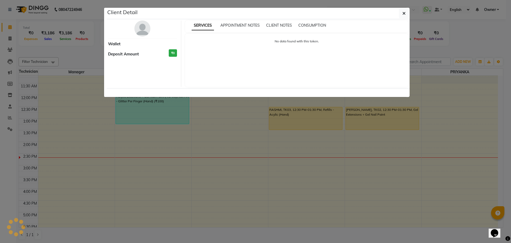
select select "1"
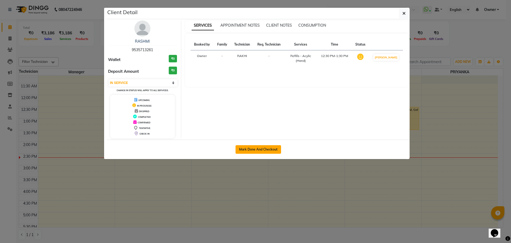
click at [265, 147] on button "Mark Done And Checkout" at bounding box center [257, 149] width 45 height 9
select select "service"
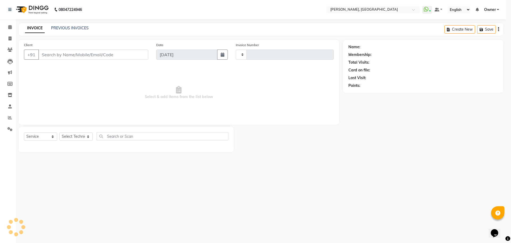
type input "1143"
select select "7674"
type input "9535713261"
select select "86078"
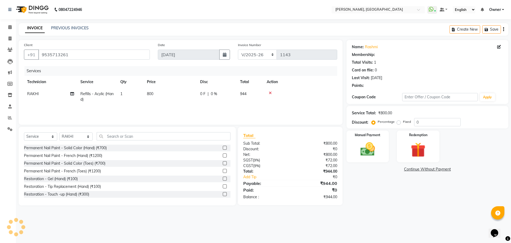
select select "1: Object"
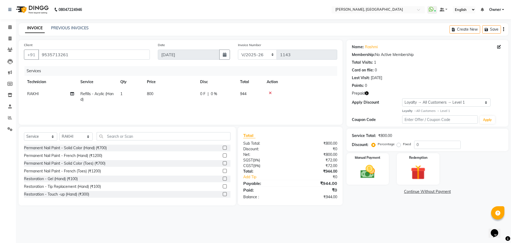
click at [151, 95] on span "800" at bounding box center [150, 93] width 6 height 5
select select "86078"
click at [177, 95] on input "800" at bounding box center [195, 95] width 47 height 8
type input "400"
click at [169, 138] on input "text" at bounding box center [164, 136] width 134 height 8
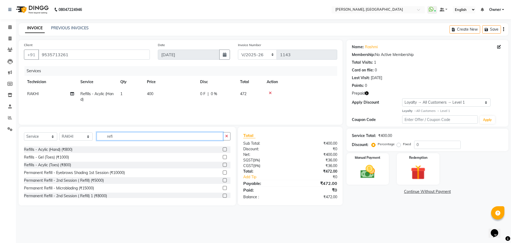
scroll to position [33, 0]
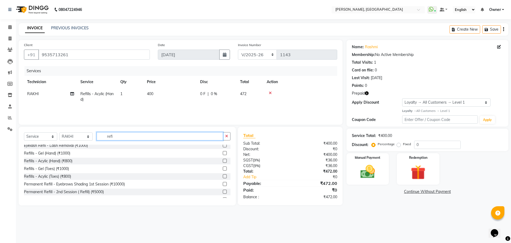
type input "refi"
click at [223, 177] on label at bounding box center [225, 176] width 4 height 4
click at [223, 177] on input "checkbox" at bounding box center [224, 175] width 3 height 3
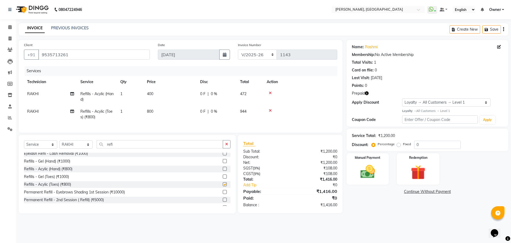
checkbox input "false"
click at [225, 146] on icon "button" at bounding box center [226, 144] width 3 height 4
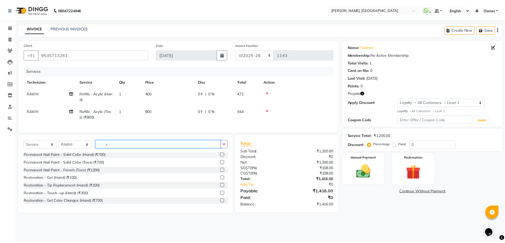
scroll to position [0, 0]
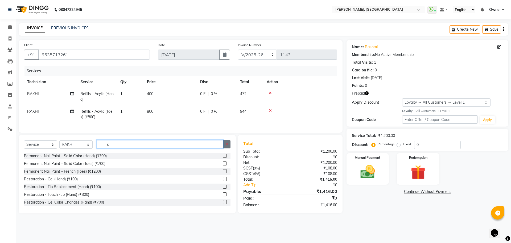
type input "s"
click at [229, 148] on button "button" at bounding box center [227, 144] width 8 height 8
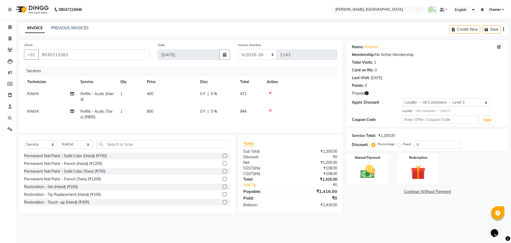
click at [223, 157] on label at bounding box center [225, 155] width 4 height 4
click at [223, 157] on input "checkbox" at bounding box center [224, 155] width 3 height 3
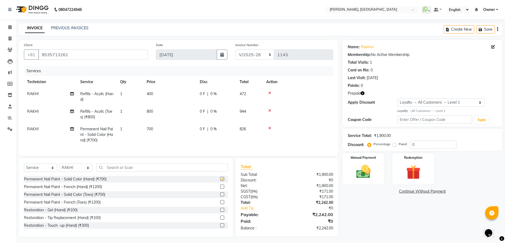
checkbox input "false"
click at [220, 196] on label at bounding box center [222, 194] width 4 height 4
click at [220, 196] on input "checkbox" at bounding box center [221, 194] width 3 height 3
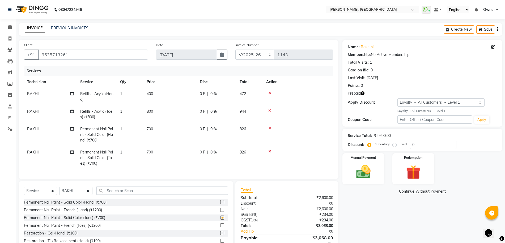
checkbox input "false"
click at [147, 128] on span "700" at bounding box center [150, 128] width 6 height 5
select select "86078"
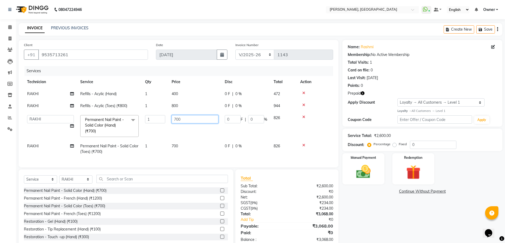
click at [178, 120] on input "700" at bounding box center [195, 119] width 47 height 8
type input "350"
click at [196, 140] on tbody "RAKHI Refills - Acylic (Hand) 1 400 0 F | 0 % 472 RAKHI Refills - Acylic (Toes)…" at bounding box center [179, 123] width 310 height 70
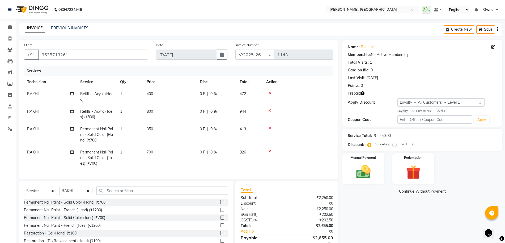
click at [148, 128] on span "350" at bounding box center [150, 128] width 6 height 5
select select "86078"
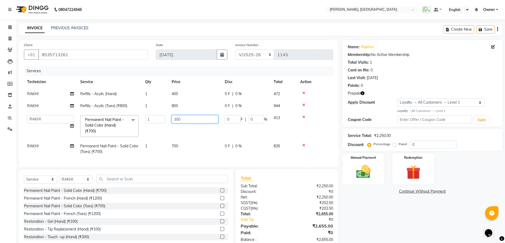
click at [177, 119] on input "350" at bounding box center [195, 119] width 47 height 8
type input "500"
click at [163, 143] on tbody "RAKHI Refills - Acylic (Hand) 1 400 0 F | 0 % 472 RAKHI Refills - Acylic (Toes)…" at bounding box center [179, 123] width 310 height 70
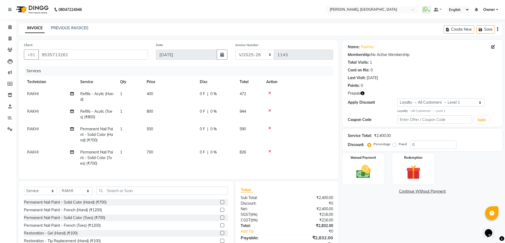
click at [146, 149] on td "700" at bounding box center [170, 157] width 53 height 23
select select "86078"
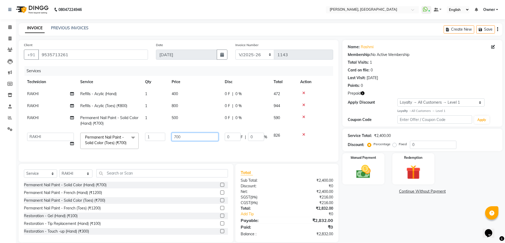
click at [193, 137] on input "700" at bounding box center [195, 136] width 47 height 8
type input "7"
type input "1000"
click at [198, 151] on tr "ANUP GAURAV GK Manager Owner Prashant PRIYANKA RAKHI SANJANA Permanent Nail Pai…" at bounding box center [179, 140] width 310 height 23
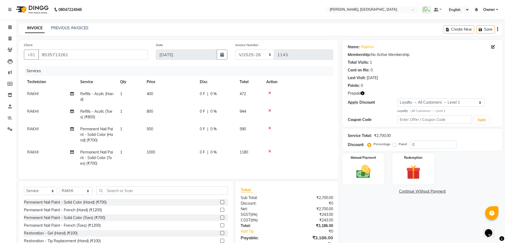
click at [268, 152] on div at bounding box center [298, 151] width 64 height 4
click at [271, 151] on icon at bounding box center [270, 151] width 3 height 4
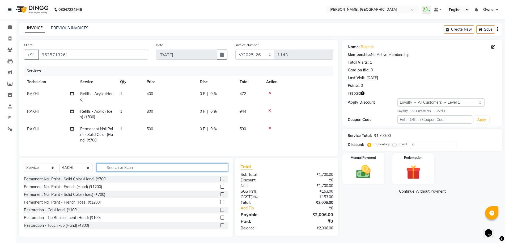
click at [126, 169] on input "text" at bounding box center [163, 167] width 132 height 8
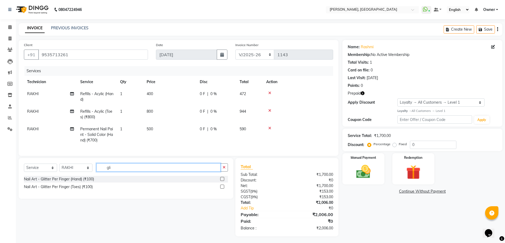
type input "gli"
click at [222, 181] on label at bounding box center [222, 179] width 4 height 4
click at [222, 181] on input "checkbox" at bounding box center [221, 178] width 3 height 3
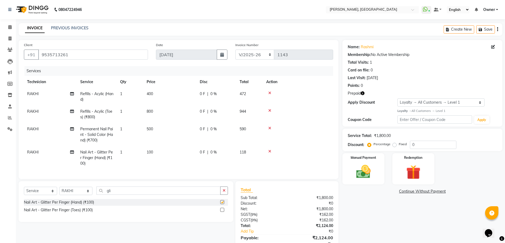
checkbox input "false"
click at [121, 151] on span "1" at bounding box center [121, 151] width 2 height 5
select select "86078"
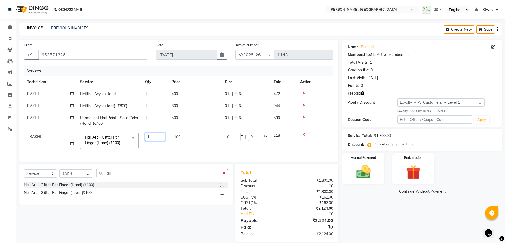
click at [152, 138] on input "1" at bounding box center [155, 136] width 20 height 8
type input "10"
click at [303, 133] on tbody "RAKHI Refills - Acylic (Hand) 1 400 0 F | 0 % 472 RAKHI Refills - Acylic (Toes)…" at bounding box center [179, 120] width 310 height 64
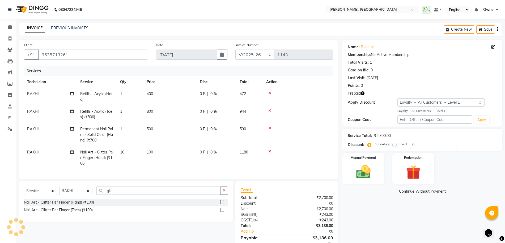
click at [222, 211] on label at bounding box center [222, 209] width 4 height 4
click at [222, 211] on input "checkbox" at bounding box center [221, 209] width 3 height 3
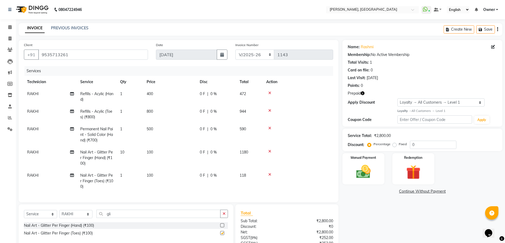
checkbox input "false"
click at [222, 224] on div at bounding box center [224, 225] width 8 height 7
click at [223, 227] on label at bounding box center [222, 225] width 4 height 4
click at [223, 227] on input "checkbox" at bounding box center [221, 224] width 3 height 3
checkbox input "false"
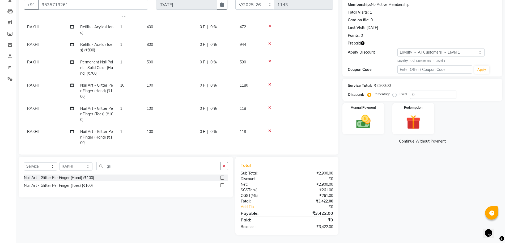
scroll to position [26, 0]
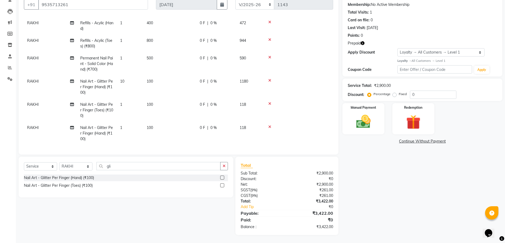
click at [271, 78] on icon at bounding box center [270, 80] width 3 height 4
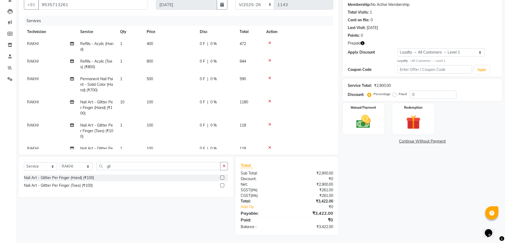
scroll to position [48, 0]
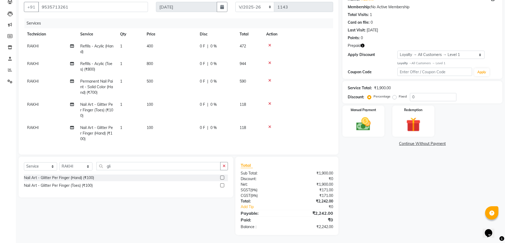
click at [270, 80] on icon at bounding box center [270, 80] width 3 height 4
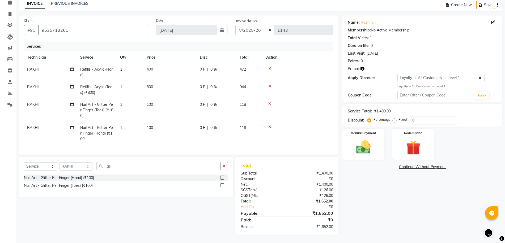
click at [126, 98] on td "1" at bounding box center [130, 109] width 27 height 23
select select "86078"
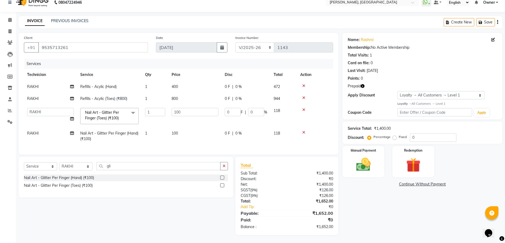
scroll to position [12, 0]
click at [161, 108] on input "1" at bounding box center [155, 112] width 20 height 8
type input "10"
click at [150, 129] on tbody "RAKHI Refills - Acylic (Hand) 1 400 0 F | 0 % 472 RAKHI Refills - Acylic (Toes)…" at bounding box center [179, 113] width 310 height 64
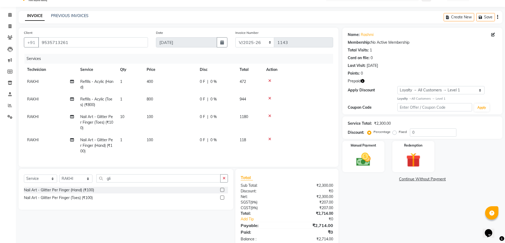
click at [122, 140] on span "1" at bounding box center [121, 139] width 2 height 5
select select "86078"
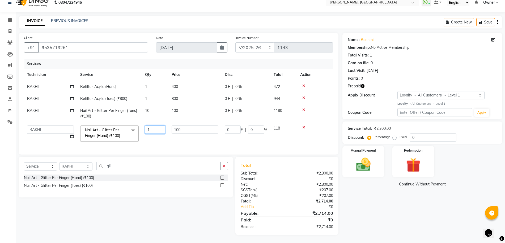
click at [159, 127] on input "1" at bounding box center [155, 129] width 20 height 8
type input "5"
click at [163, 137] on tr "ANUP GAURAV GK Manager Owner Prashant PRIYANKA RAKHI SANJANA Nail Art - Glitter…" at bounding box center [179, 133] width 310 height 23
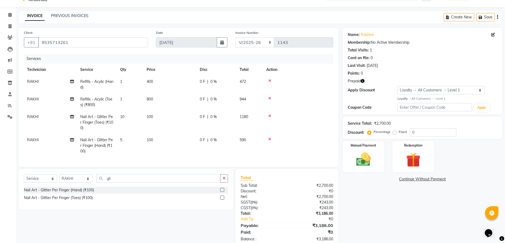
scroll to position [30, 0]
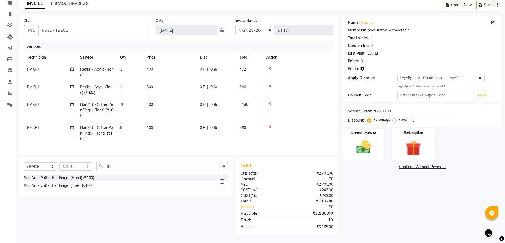
click at [408, 146] on img at bounding box center [414, 147] width 24 height 19
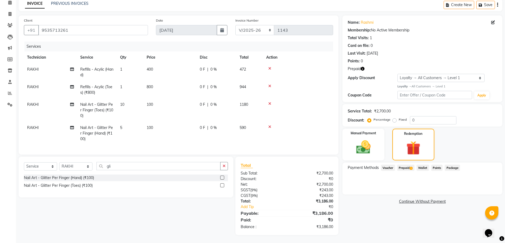
click at [409, 164] on span "Prepaid 1" at bounding box center [406, 167] width 17 height 6
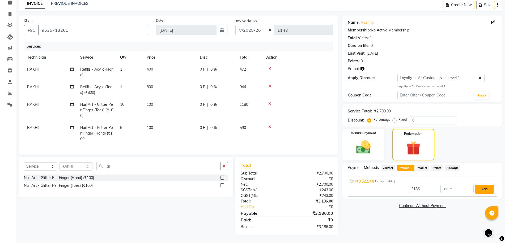
click at [482, 184] on button "Add" at bounding box center [484, 188] width 19 height 9
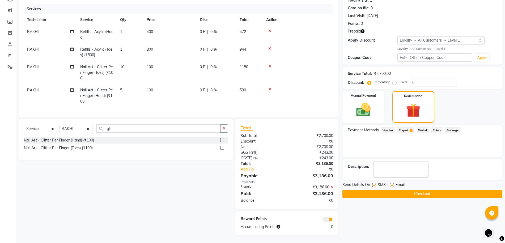
scroll to position [67, 0]
click at [412, 190] on button "Checkout" at bounding box center [423, 193] width 160 height 8
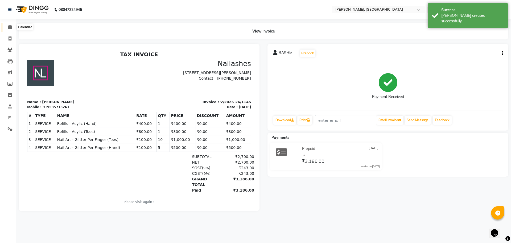
click at [10, 27] on icon at bounding box center [9, 27] width 3 height 4
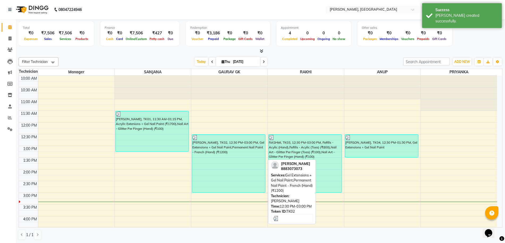
scroll to position [33, 0]
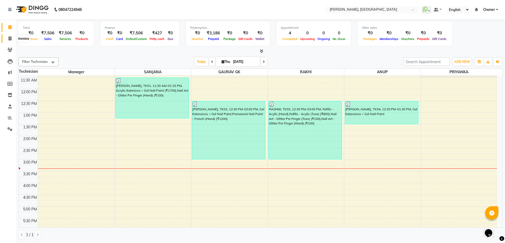
click at [12, 39] on span at bounding box center [9, 39] width 9 height 6
select select "service"
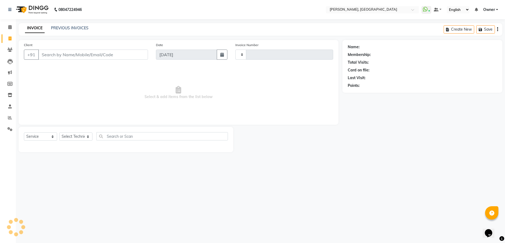
type input "1146"
select select "7674"
click at [78, 54] on input "Client" at bounding box center [93, 54] width 111 height 10
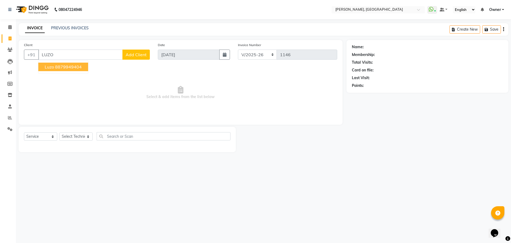
click at [69, 69] on ngb-highlight "8879949404" at bounding box center [68, 66] width 27 height 5
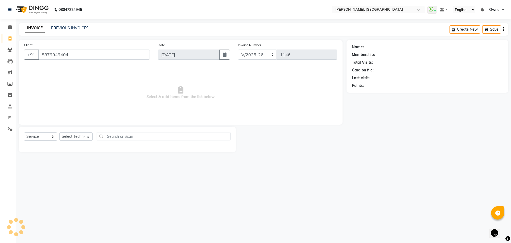
type input "8879949404"
select select "1: Object"
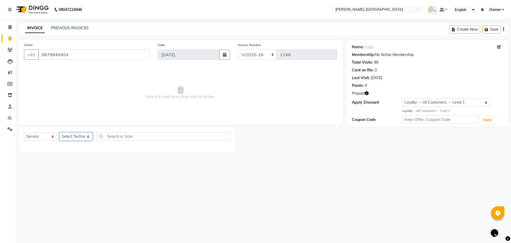
click at [65, 136] on select "Select Technician ANUP GAURAV GK Manager Owner Prashant PRIYANKA RAKHI SANJANA" at bounding box center [75, 136] width 33 height 8
select select "86045"
click at [59, 132] on select "Select Technician ANUP GAURAV GK Manager Owner Prashant PRIYANKA RAKHI SANJANA" at bounding box center [75, 136] width 33 height 8
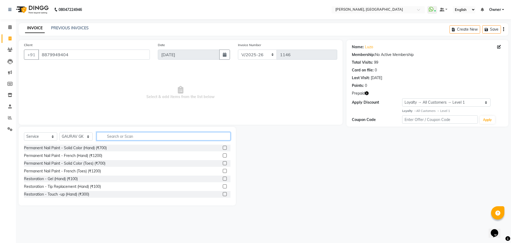
click at [114, 134] on input "text" at bounding box center [164, 136] width 134 height 8
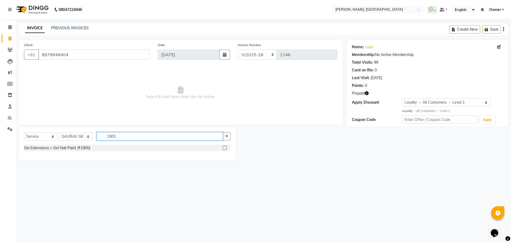
type input "1900"
click at [224, 148] on label at bounding box center [225, 147] width 4 height 4
click at [224, 148] on input "checkbox" at bounding box center [224, 147] width 3 height 3
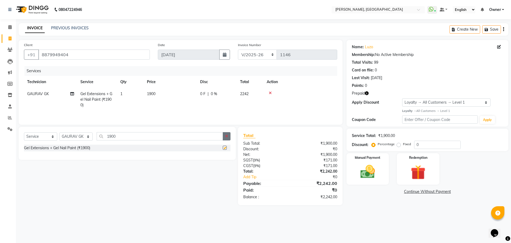
checkbox input "false"
click at [227, 138] on icon "button" at bounding box center [226, 136] width 3 height 4
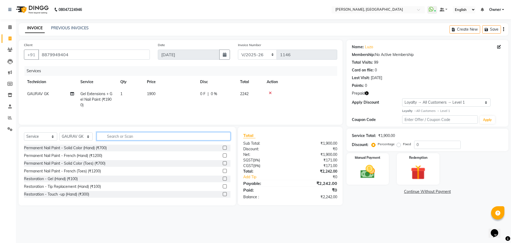
click at [148, 135] on input "text" at bounding box center [164, 136] width 134 height 8
click at [223, 148] on label at bounding box center [225, 147] width 4 height 4
click at [223, 148] on input "checkbox" at bounding box center [224, 147] width 3 height 3
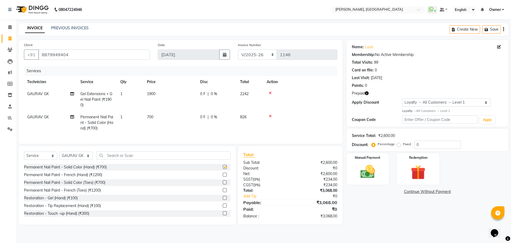
checkbox input "false"
click at [269, 116] on icon at bounding box center [270, 116] width 3 height 4
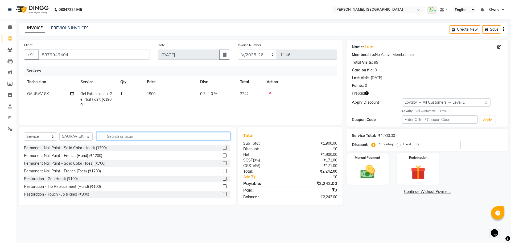
click at [146, 137] on input "text" at bounding box center [164, 136] width 134 height 8
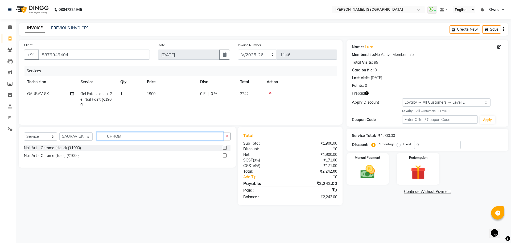
type input "CHROM"
click at [225, 149] on label at bounding box center [225, 147] width 4 height 4
click at [225, 149] on input "checkbox" at bounding box center [224, 147] width 3 height 3
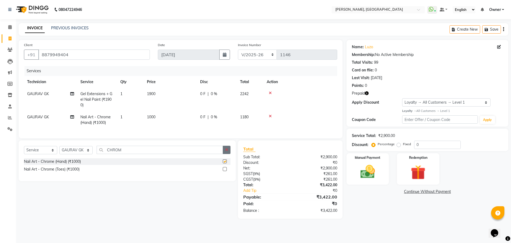
checkbox input "false"
click at [223, 154] on button "button" at bounding box center [227, 149] width 8 height 8
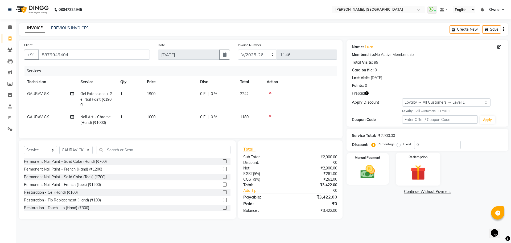
click at [426, 163] on img at bounding box center [417, 172] width 25 height 19
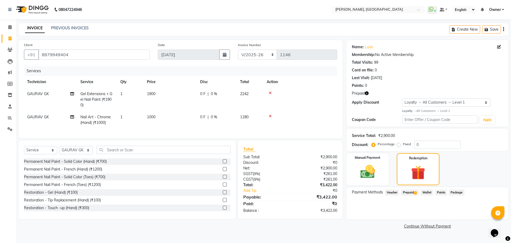
click at [413, 191] on span "Prepaid 1" at bounding box center [409, 192] width 17 height 6
click at [488, 215] on button "Add" at bounding box center [489, 213] width 19 height 9
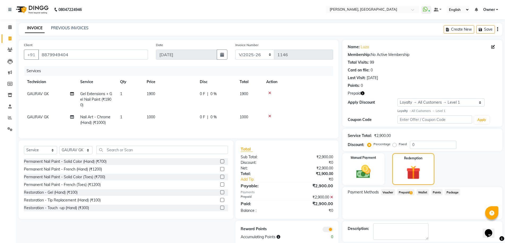
scroll to position [25, 0]
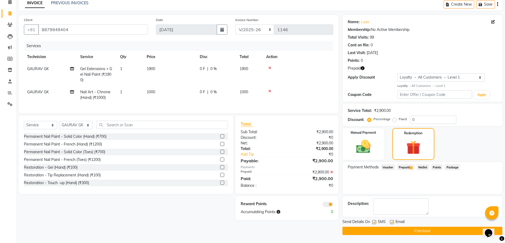
click at [444, 228] on button "Checkout" at bounding box center [423, 230] width 160 height 8
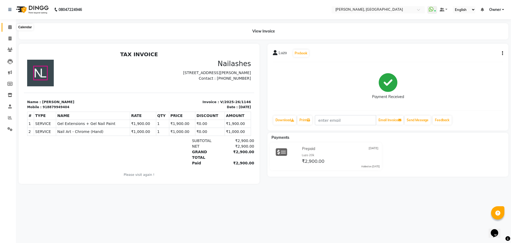
click at [11, 25] on icon at bounding box center [9, 27] width 3 height 4
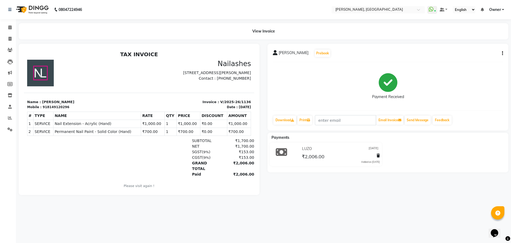
click at [492, 10] on span "Owner" at bounding box center [495, 10] width 12 height 6
click at [478, 39] on link "Sign out" at bounding box center [476, 36] width 49 height 8
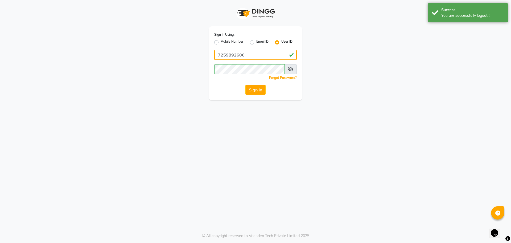
click at [241, 57] on input "7259892606" at bounding box center [255, 55] width 82 height 10
type input "9611506242"
click at [258, 88] on button "Sign In" at bounding box center [255, 90] width 20 height 10
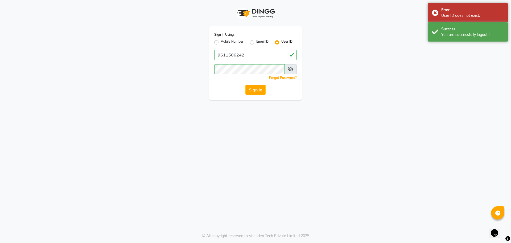
click at [220, 41] on label "Mobile Number" at bounding box center [231, 42] width 23 height 6
click at [220, 41] on input "Mobile Number" at bounding box center [221, 40] width 3 height 3
radio input "true"
radio input "false"
drag, startPoint x: 242, startPoint y: 57, endPoint x: 252, endPoint y: 62, distance: 10.7
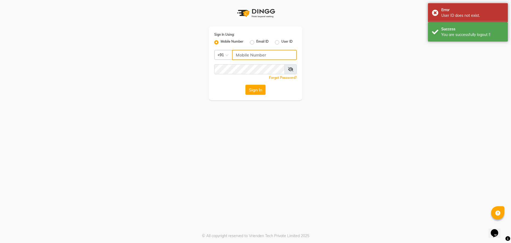
click at [242, 57] on input "Username" at bounding box center [264, 55] width 65 height 10
type input "9611506242"
click at [255, 87] on button "Sign In" at bounding box center [255, 90] width 20 height 10
